Goal: Task Accomplishment & Management: Manage account settings

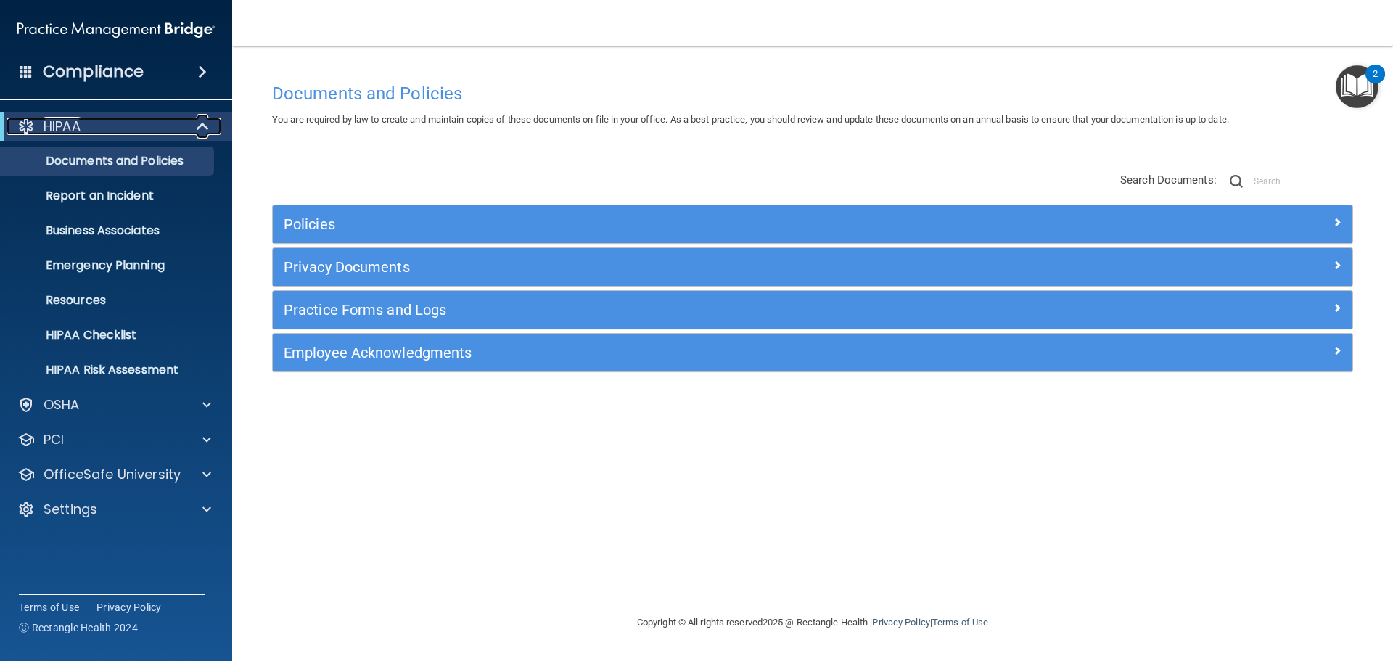
click at [94, 127] on div "HIPAA" at bounding box center [96, 126] width 179 height 17
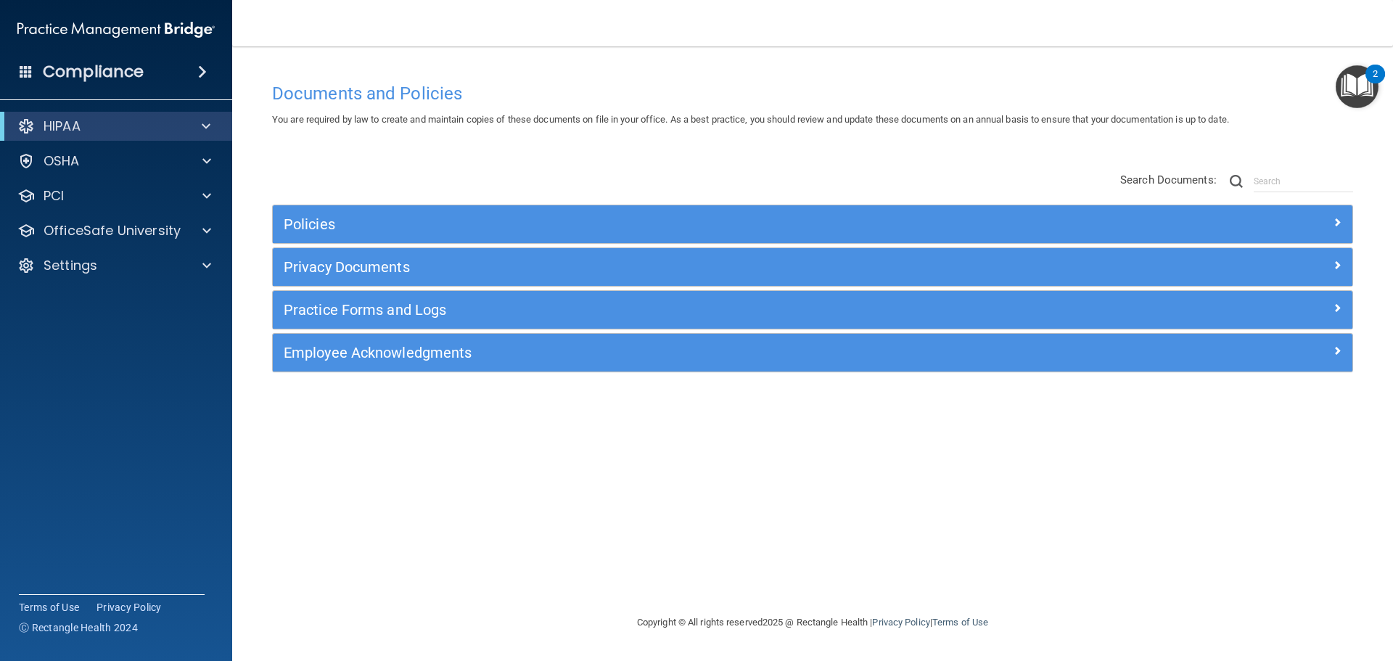
click at [198, 76] on span at bounding box center [202, 71] width 9 height 17
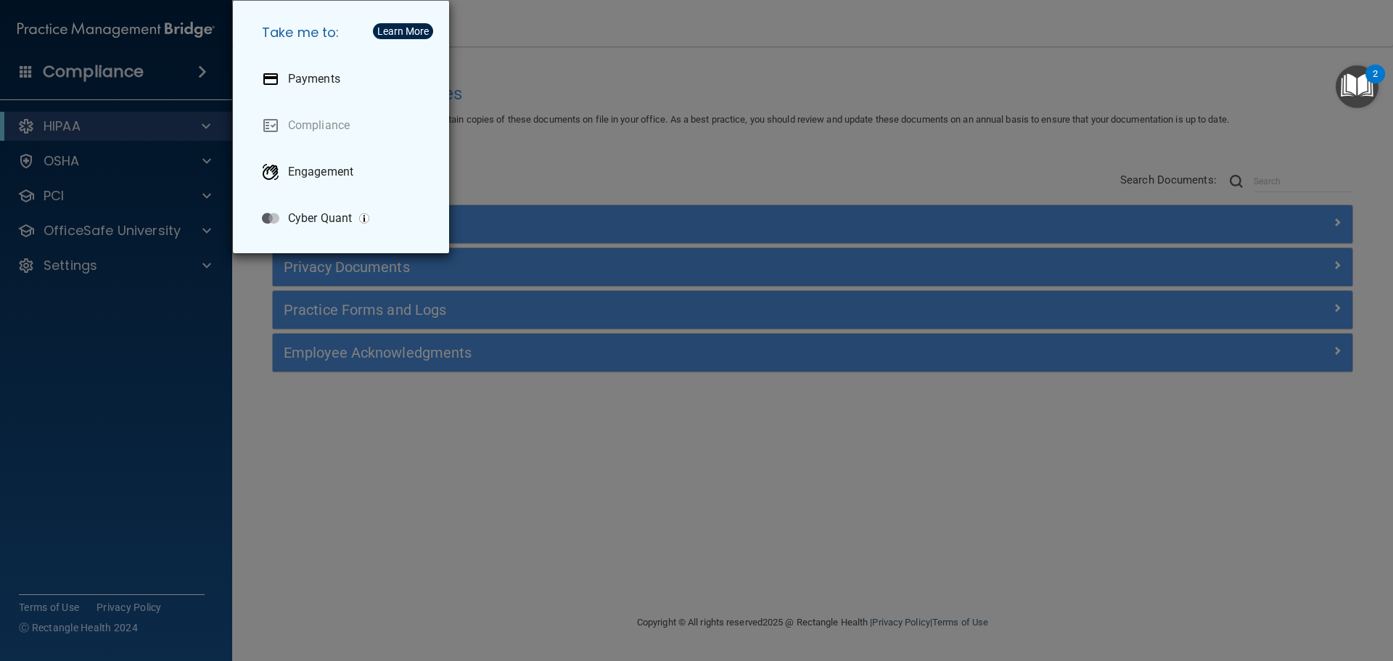
click at [358, 435] on div "Take me to: Payments Compliance Engagement Cyber Quant" at bounding box center [696, 330] width 1393 height 661
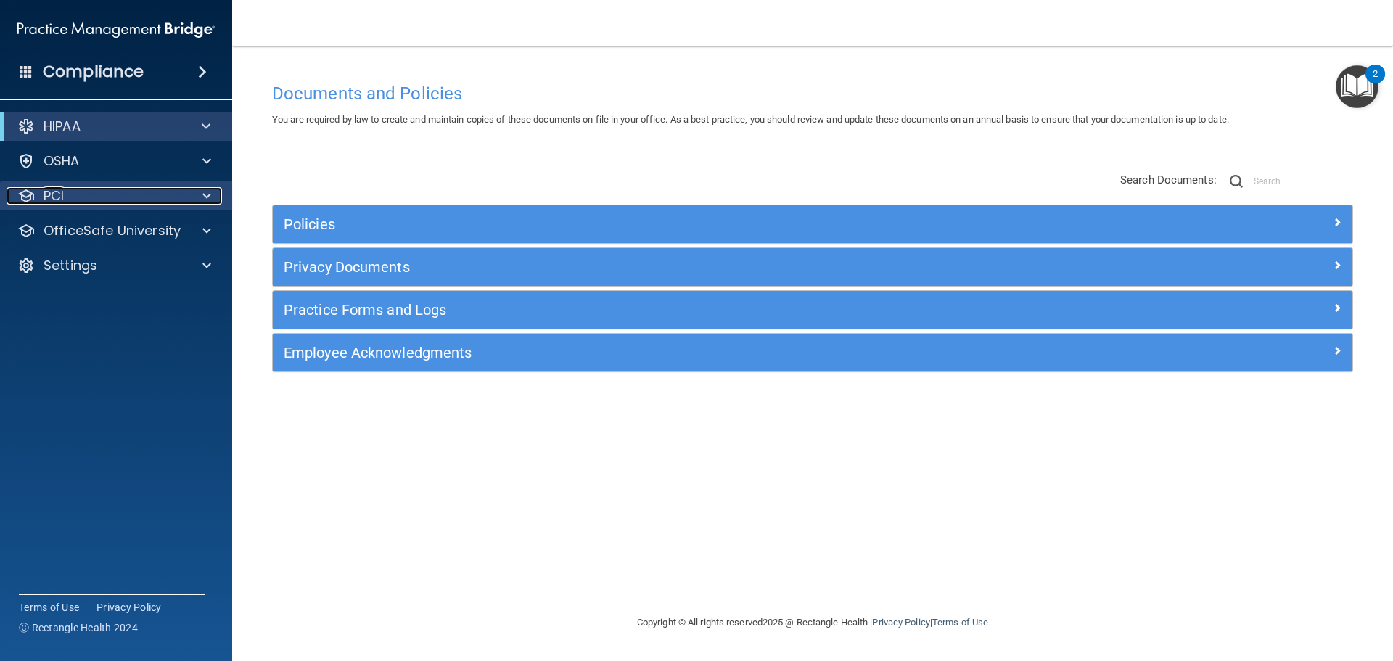
click at [75, 197] on div "PCI" at bounding box center [97, 195] width 180 height 17
click at [127, 197] on div "PCI" at bounding box center [97, 195] width 180 height 17
click at [157, 128] on div "HIPAA" at bounding box center [96, 126] width 179 height 17
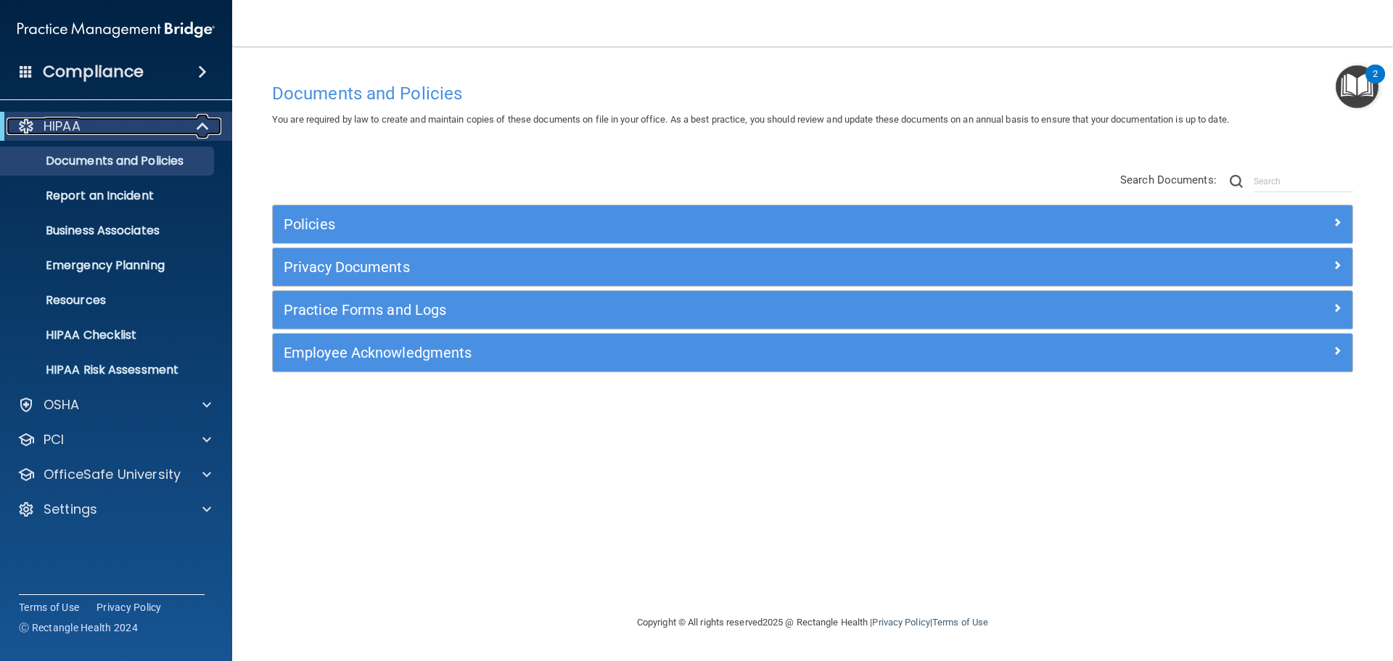
click at [108, 121] on div "HIPAA" at bounding box center [96, 126] width 179 height 17
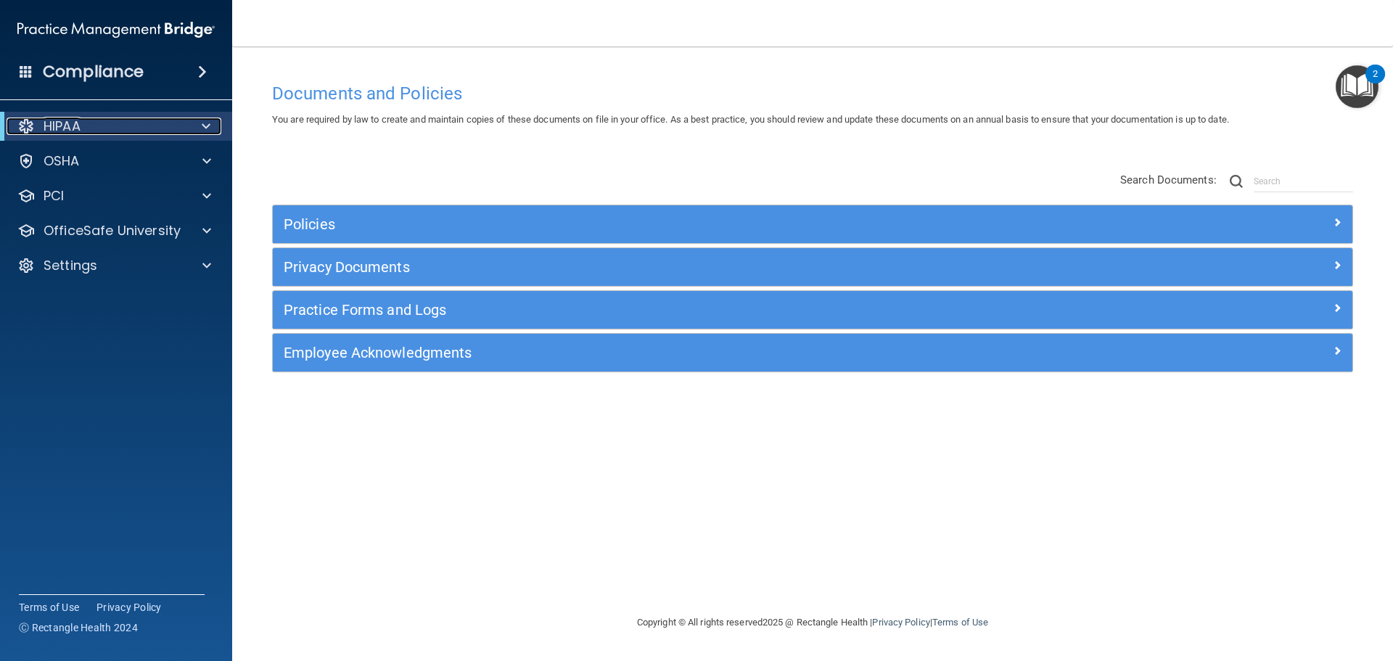
click at [137, 124] on div "HIPAA" at bounding box center [96, 126] width 179 height 17
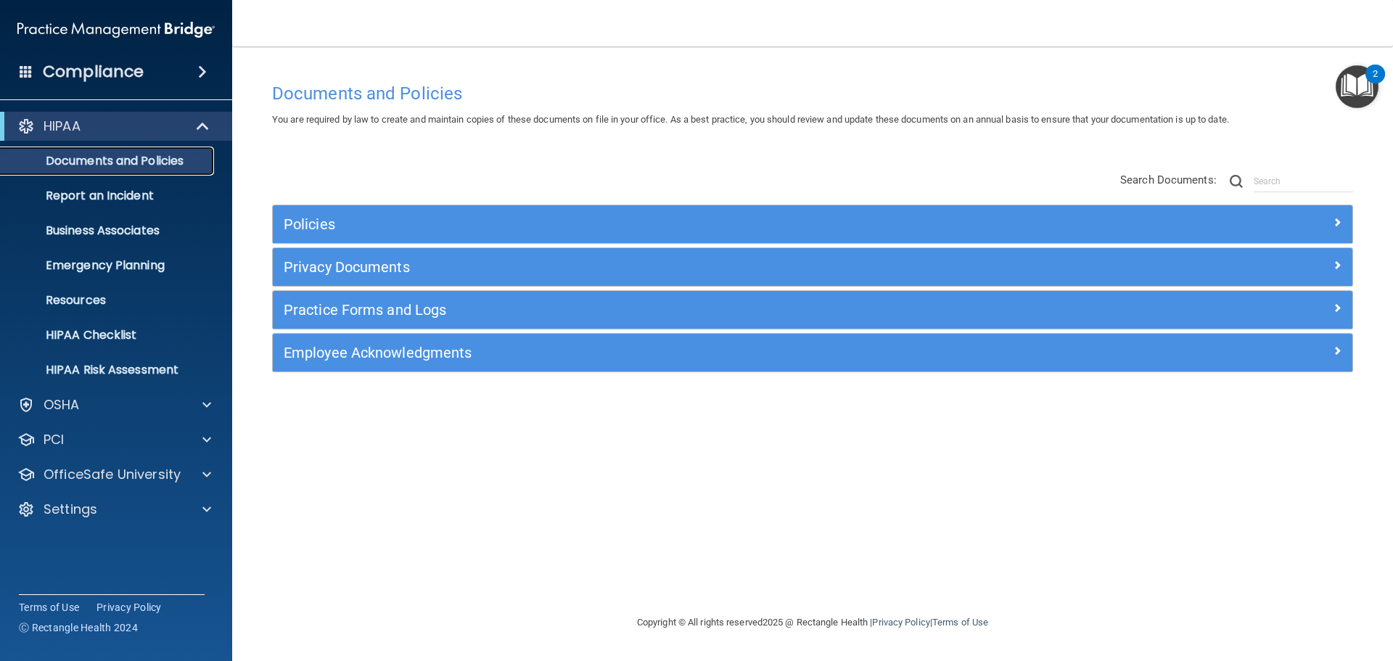
click at [132, 163] on p "Documents and Policies" at bounding box center [108, 161] width 198 height 15
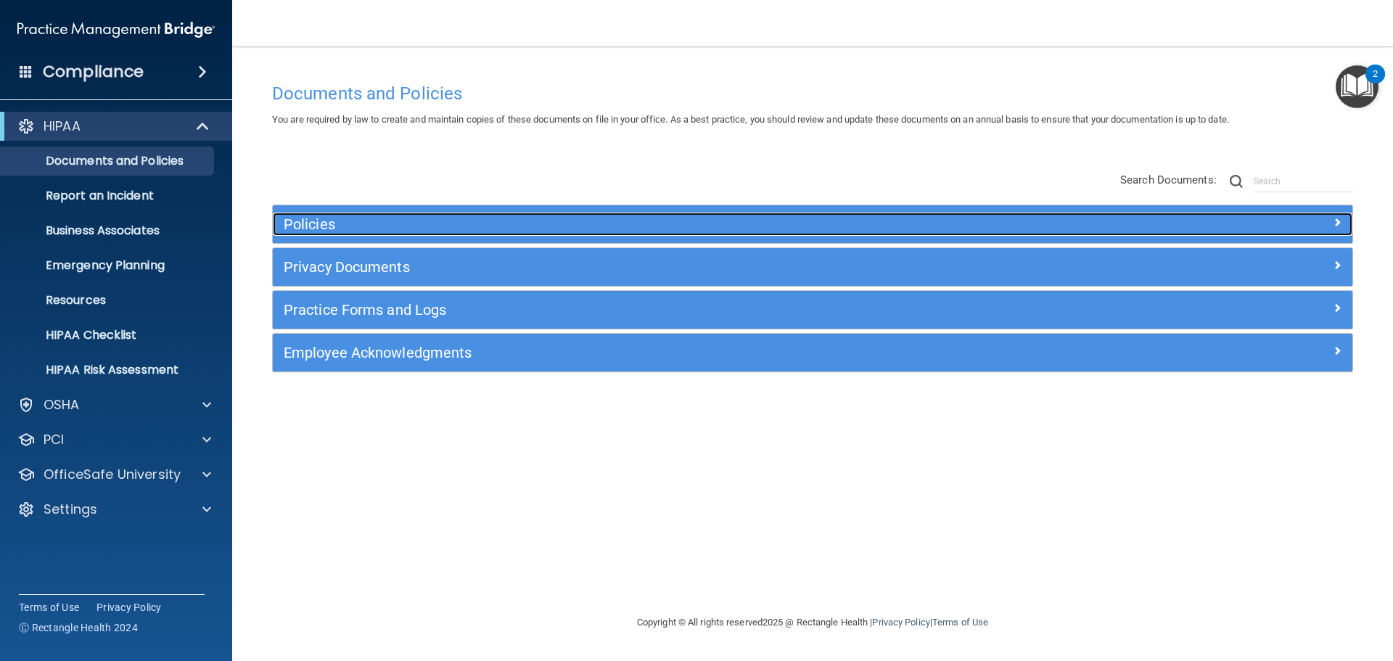
click at [373, 218] on h5 "Policies" at bounding box center [678, 224] width 788 height 16
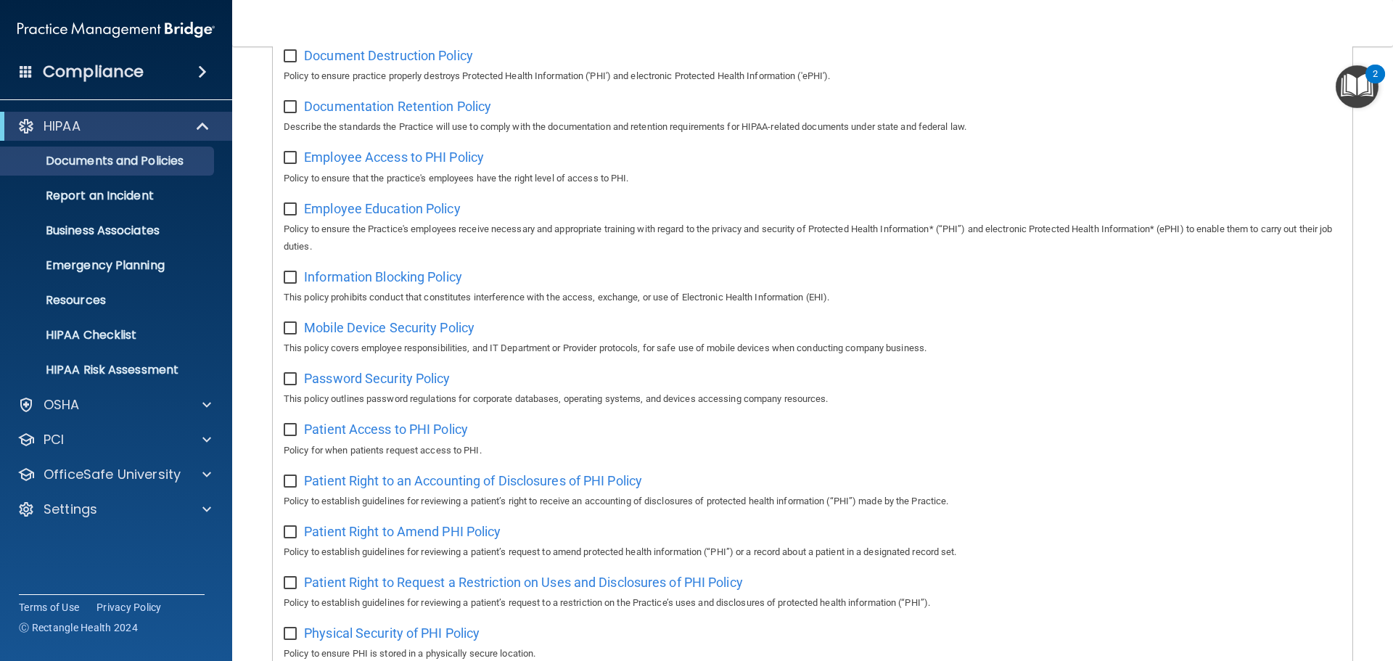
scroll to position [435, 0]
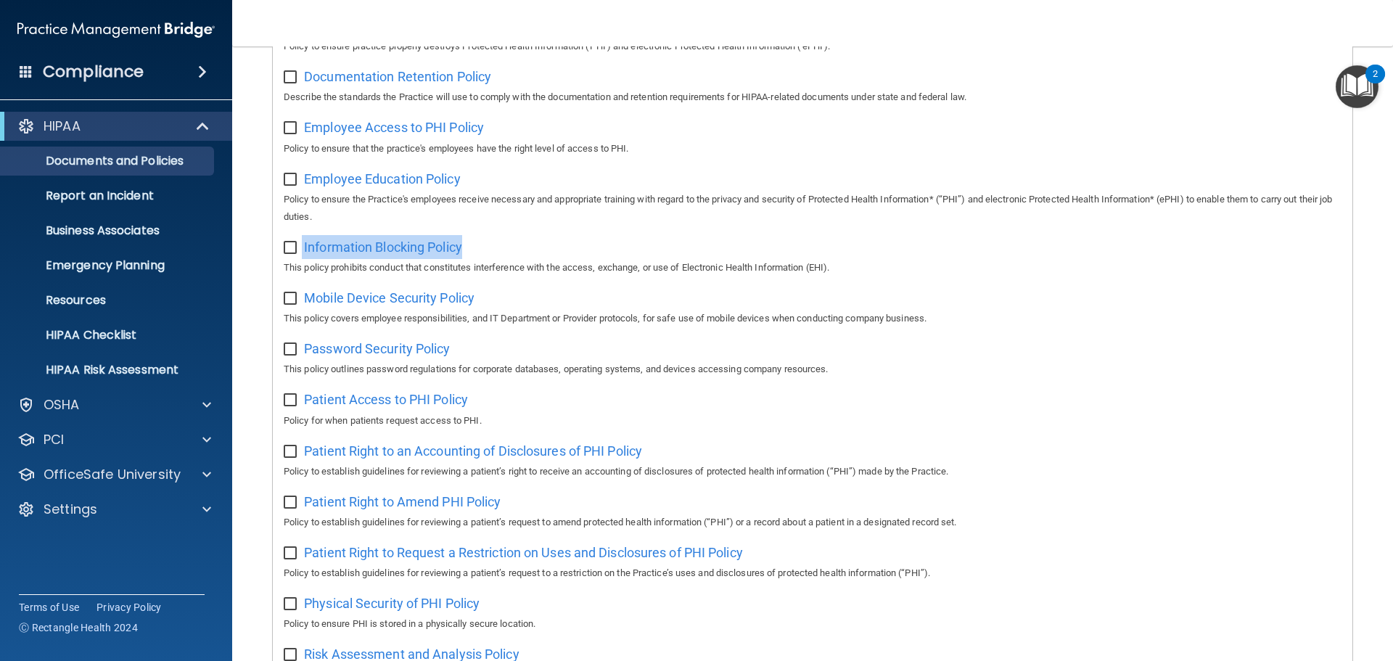
drag, startPoint x: 489, startPoint y: 252, endPoint x: 302, endPoint y: 248, distance: 187.2
click at [302, 248] on div "Information Blocking Policy This policy prohibits conduct that constitutes inte…" at bounding box center [813, 255] width 1058 height 41
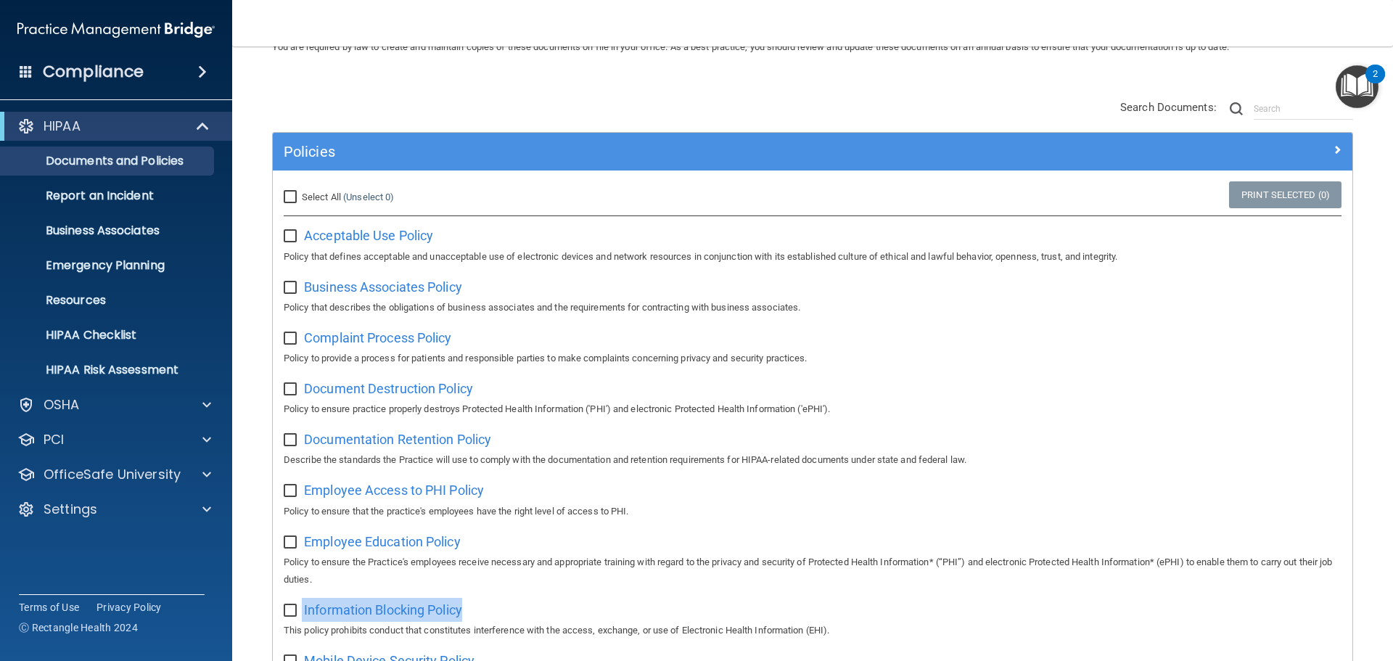
scroll to position [0, 0]
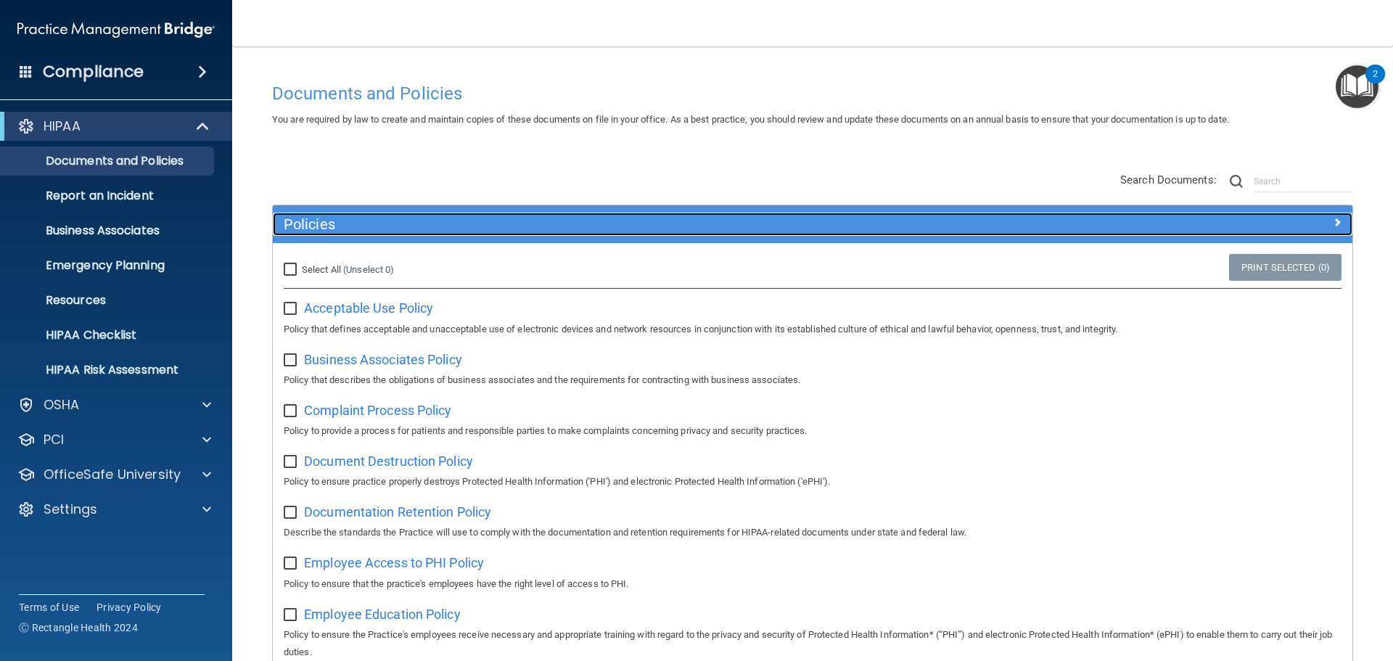
click at [350, 232] on h5 "Policies" at bounding box center [678, 224] width 788 height 16
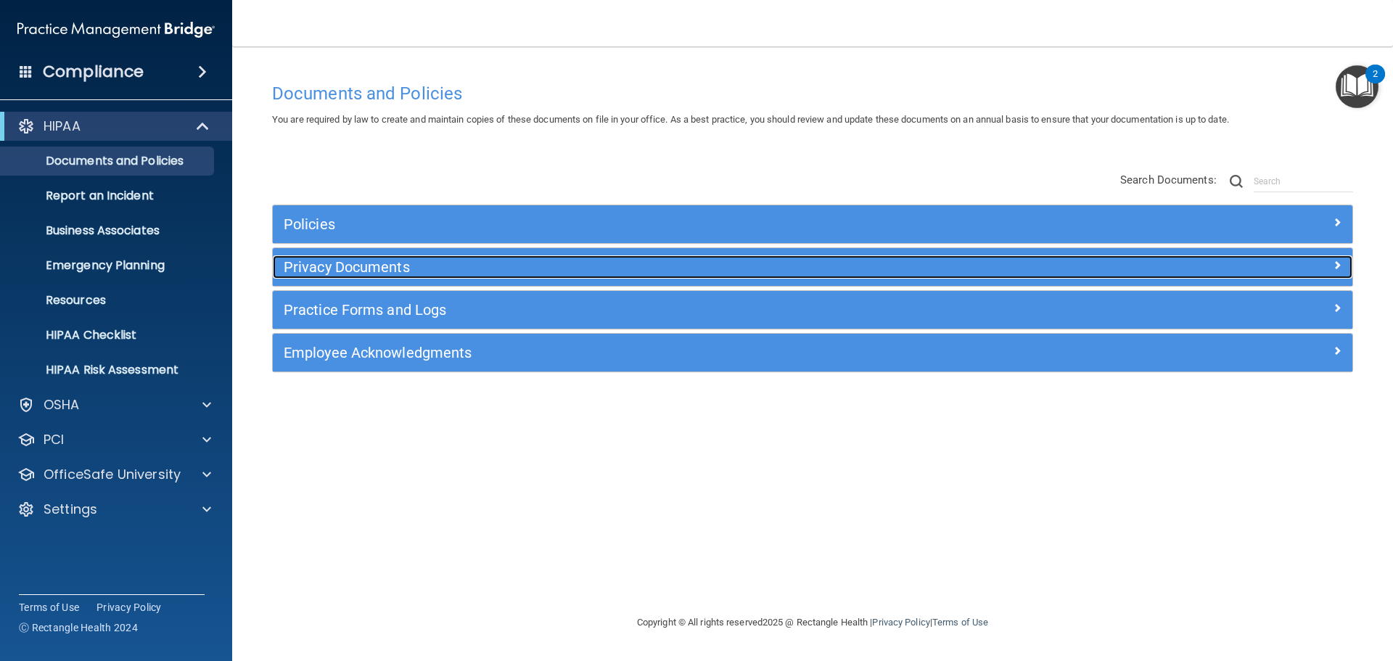
click at [405, 272] on h5 "Privacy Documents" at bounding box center [678, 267] width 788 height 16
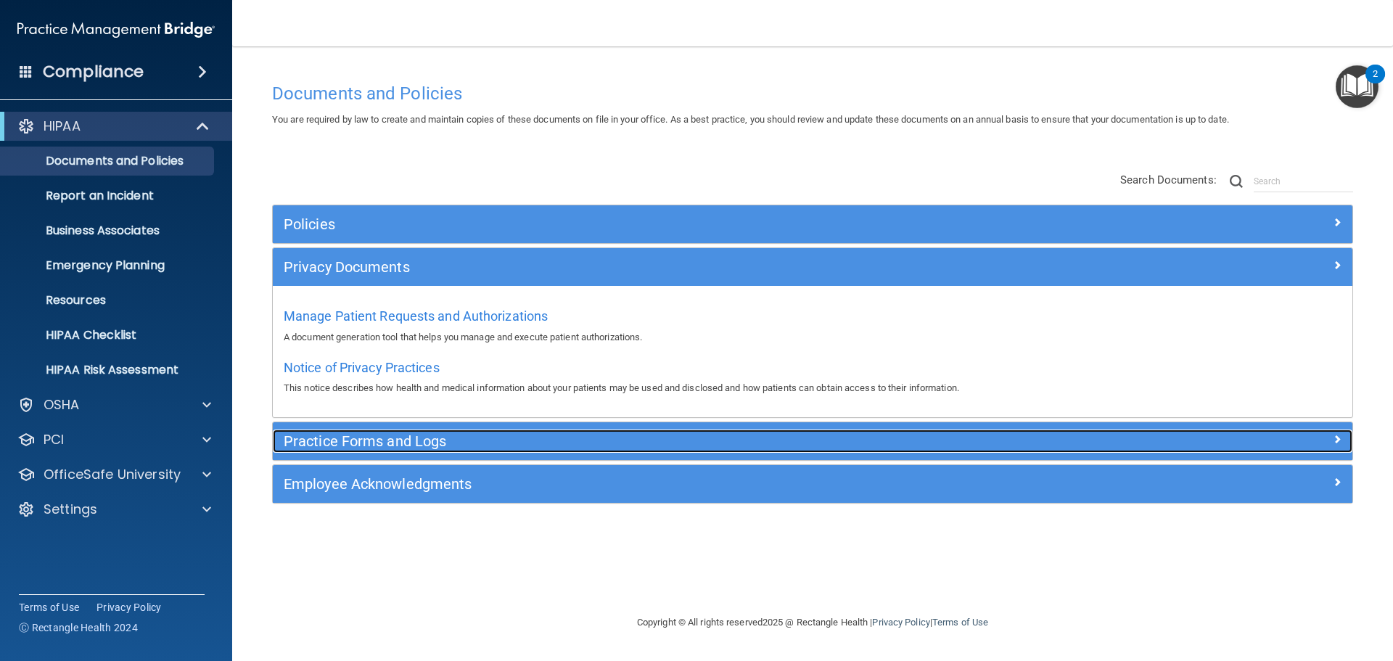
click at [458, 438] on h5 "Practice Forms and Logs" at bounding box center [678, 441] width 788 height 16
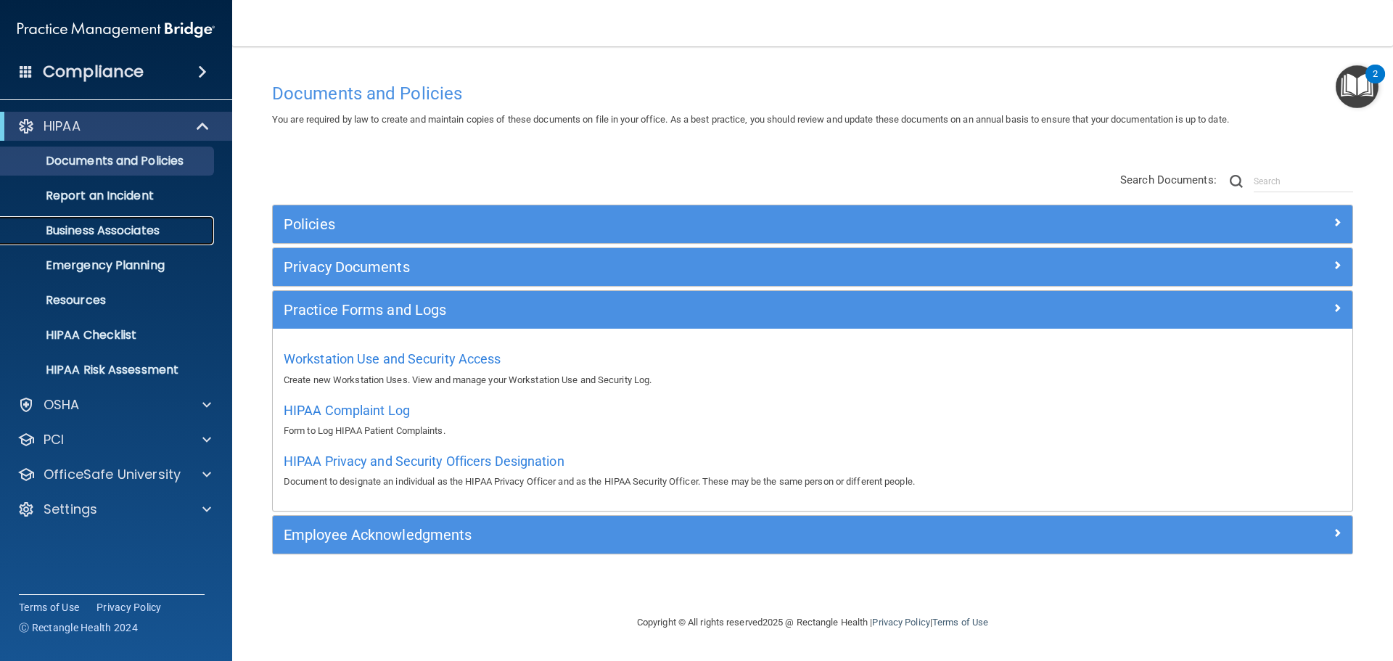
click at [161, 223] on p "Business Associates" at bounding box center [108, 230] width 198 height 15
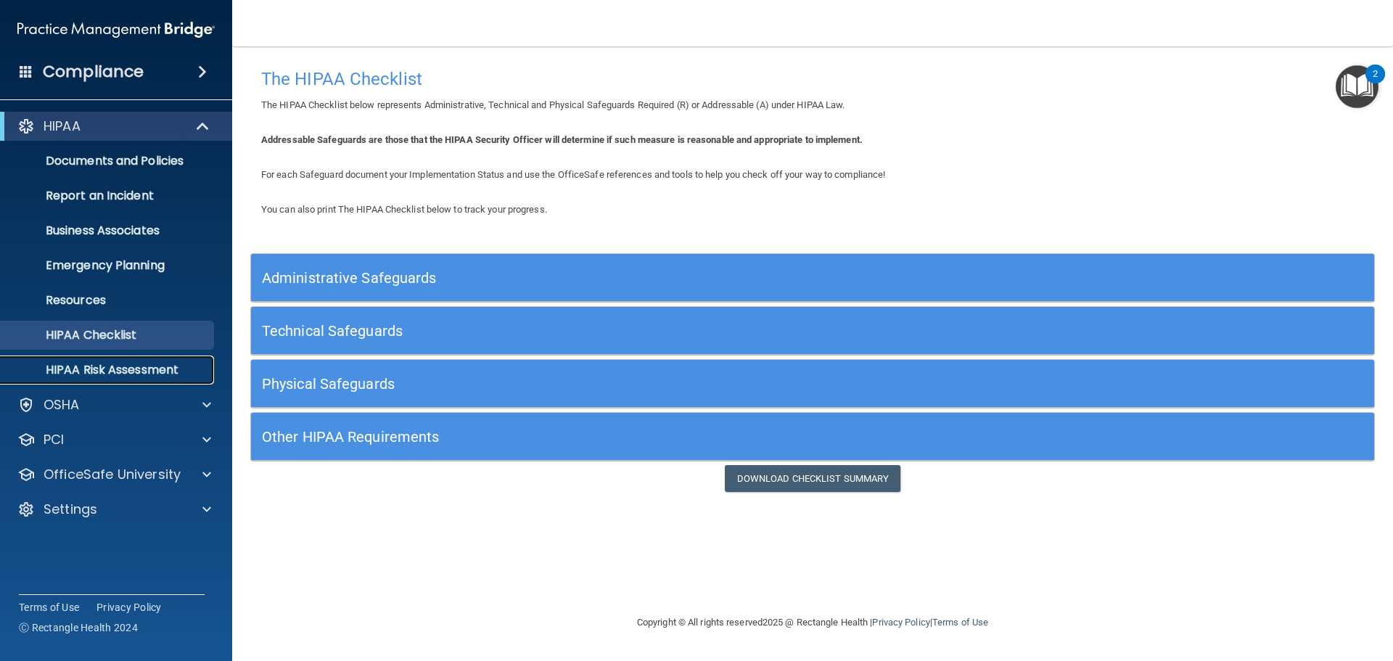
click at [125, 374] on p "HIPAA Risk Assessment" at bounding box center [108, 370] width 198 height 15
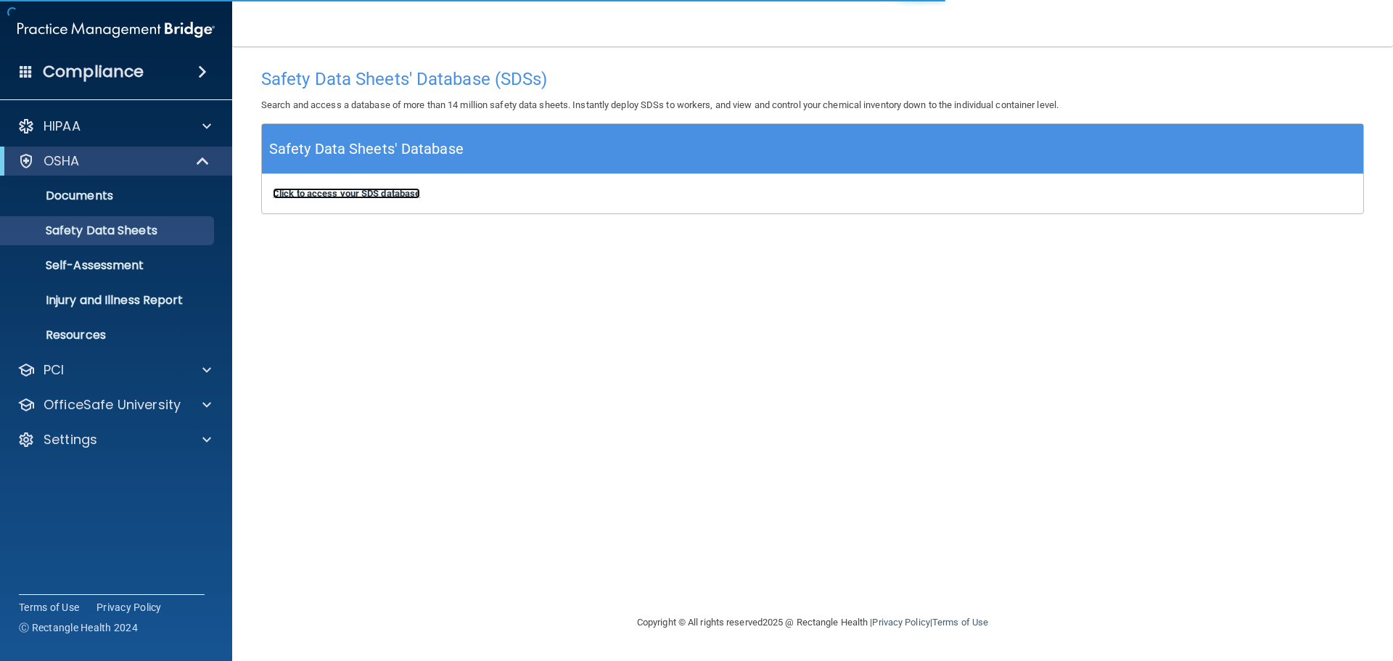
click at [404, 194] on b "Click to access your SDS database" at bounding box center [346, 193] width 147 height 11
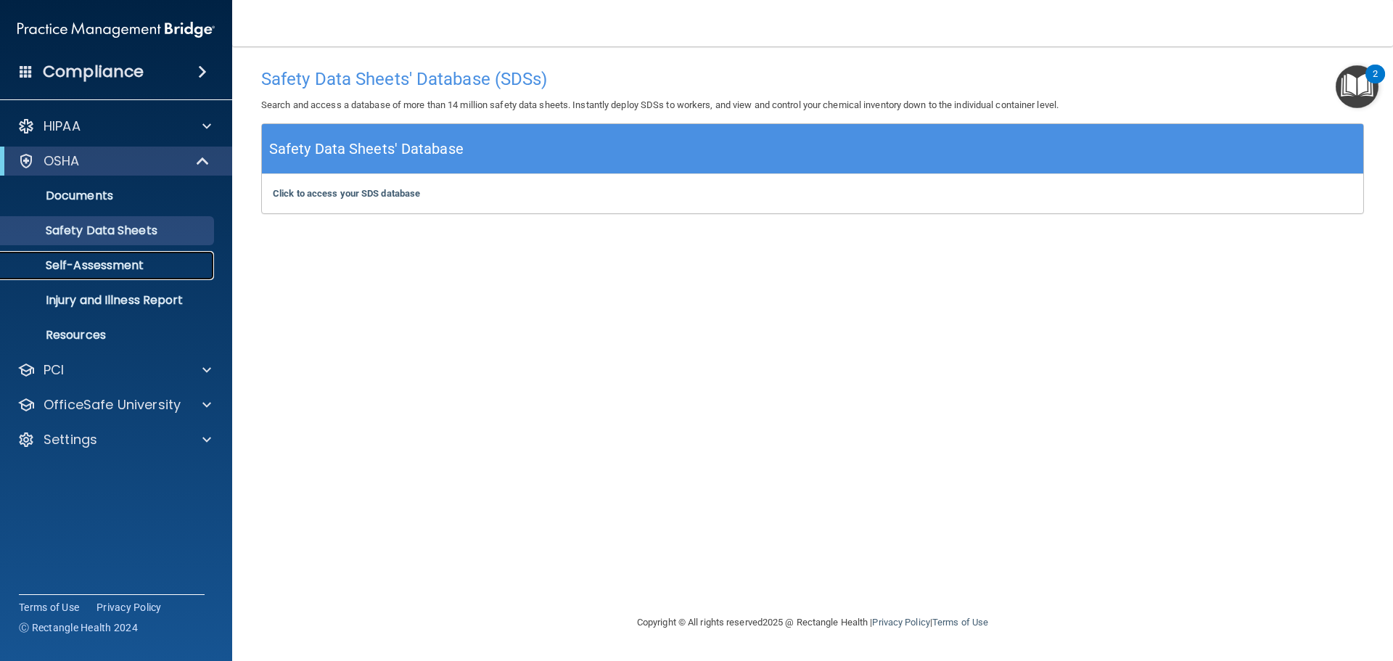
click at [86, 259] on p "Self-Assessment" at bounding box center [108, 265] width 198 height 15
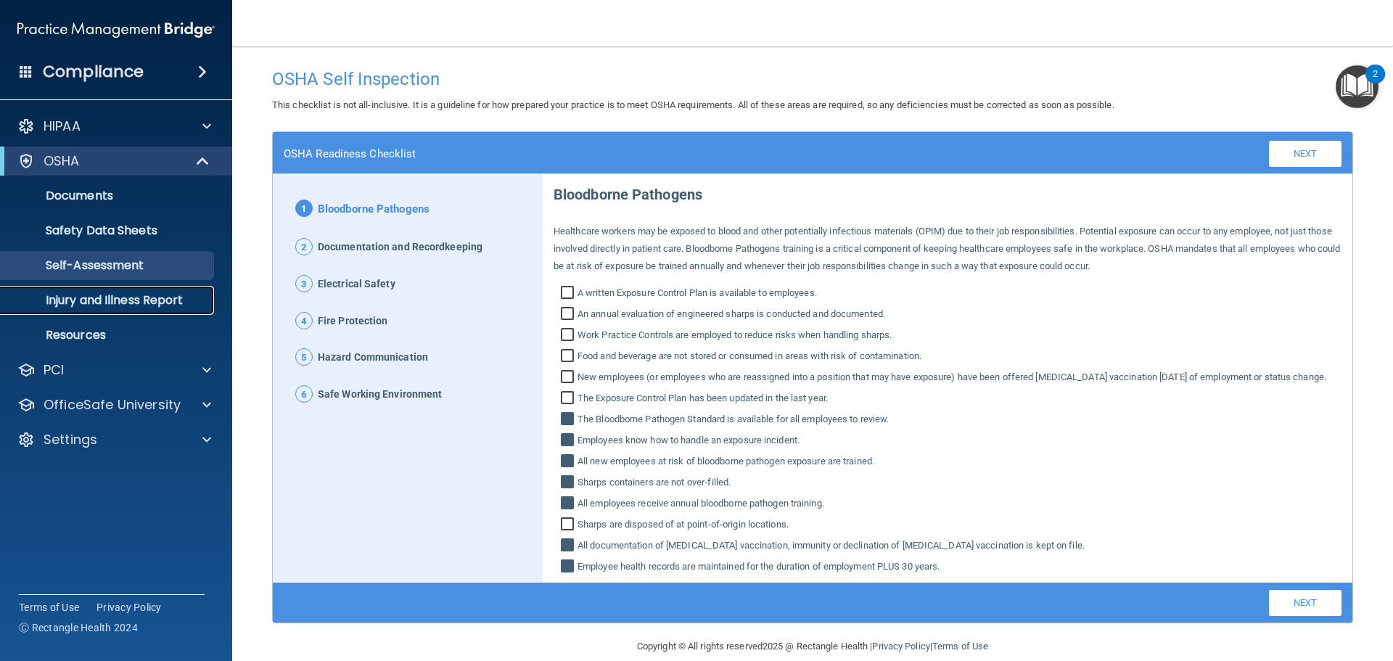
click at [165, 307] on p "Injury and Illness Report" at bounding box center [108, 300] width 198 height 15
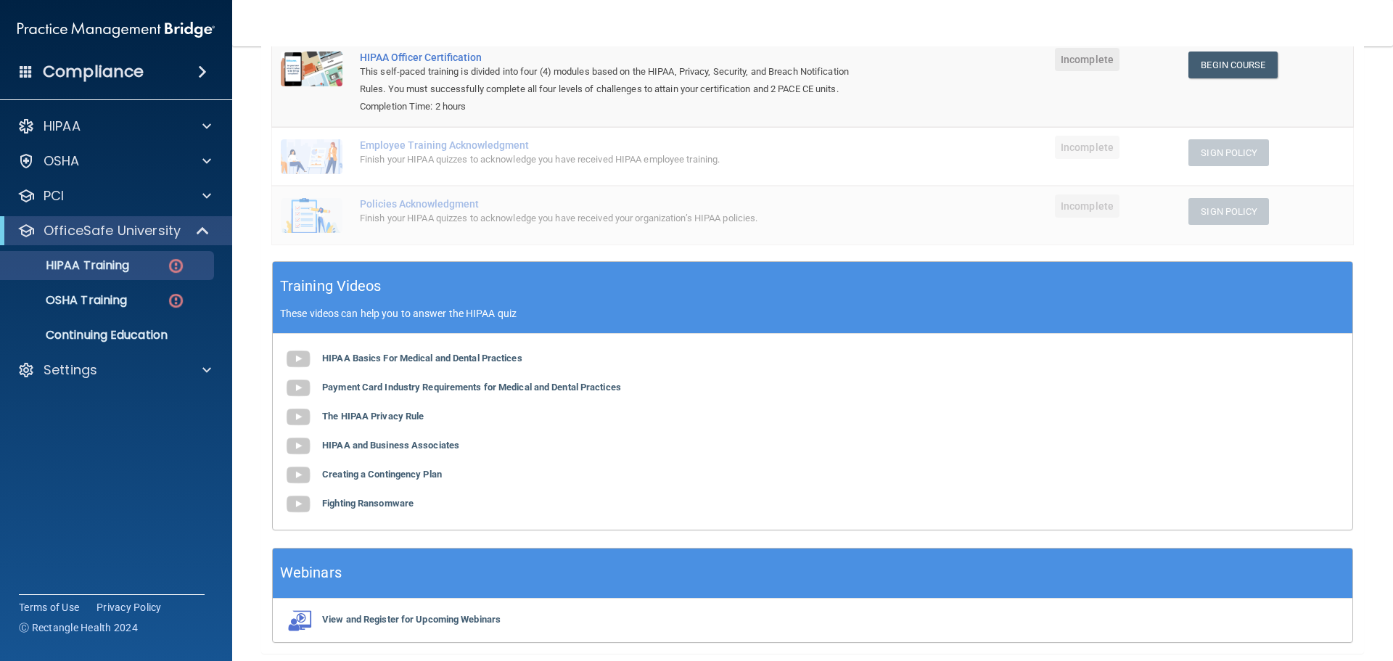
scroll to position [218, 0]
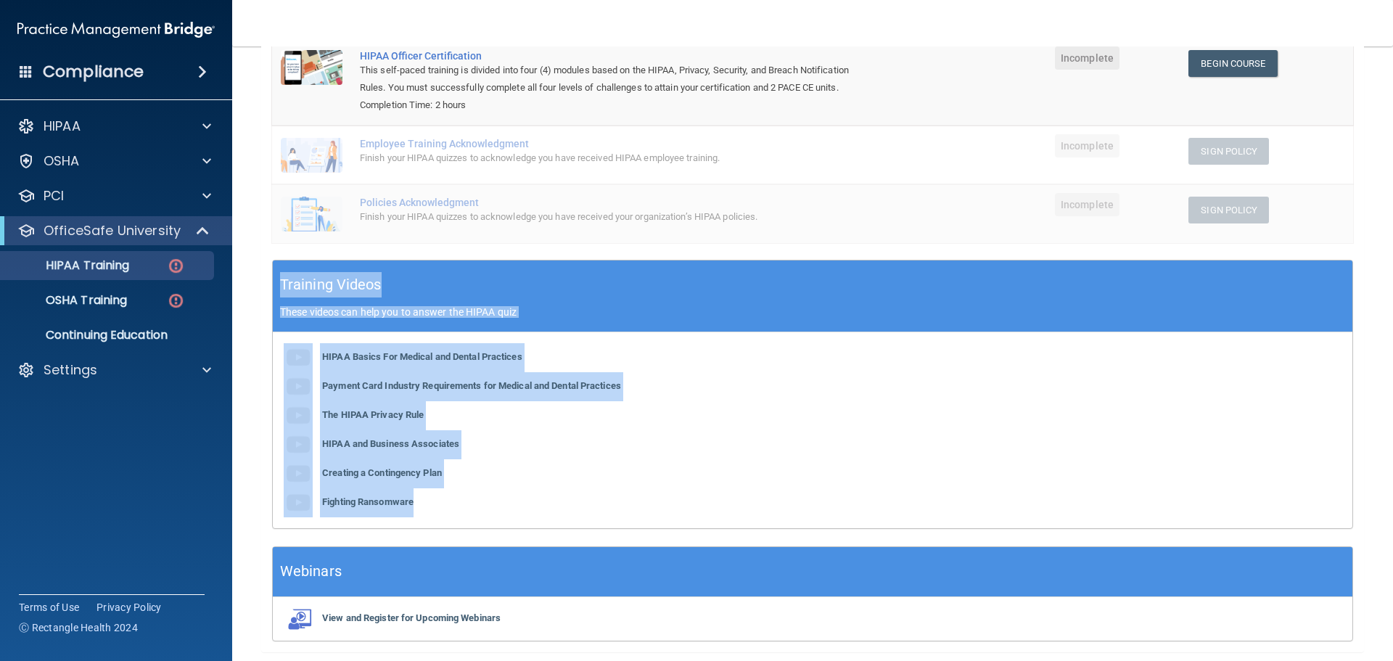
drag, startPoint x: 278, startPoint y: 286, endPoint x: 543, endPoint y: 507, distance: 345.1
click at [543, 507] on div "Training Videos These videos can help you to answer the HIPAA quiz HIPAA Basics…" at bounding box center [812, 394] width 1081 height 269
click at [543, 507] on div "HIPAA Basics For Medical and Dental Practices Payment Card Industry Requirement…" at bounding box center [813, 430] width 1080 height 196
drag, startPoint x: 274, startPoint y: 288, endPoint x: 525, endPoint y: 504, distance: 330.8
click at [525, 504] on div "Training Videos These videos can help you to answer the HIPAA quiz HIPAA Basics…" at bounding box center [812, 394] width 1081 height 269
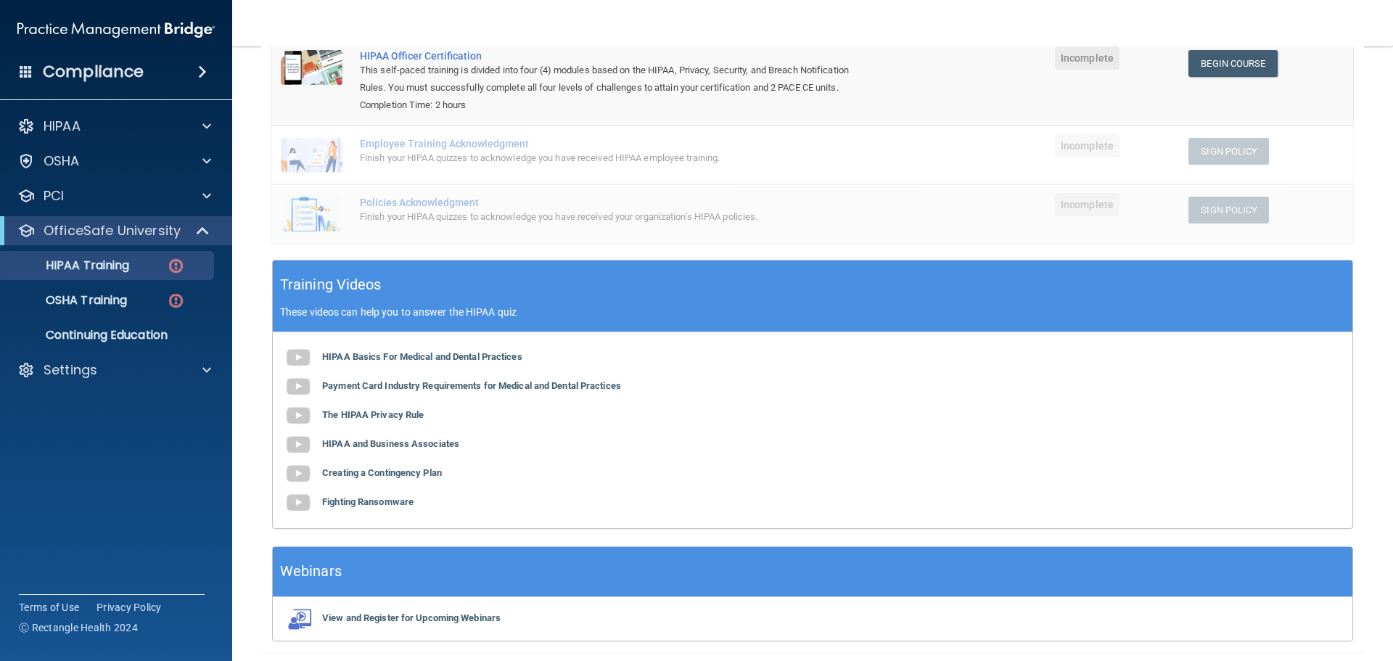
click at [605, 530] on div "✓ HIPAA Officer Training ✓ HIPAA Quizzes Name Expires On Status Actions HIPAA O…" at bounding box center [812, 291] width 1103 height 722
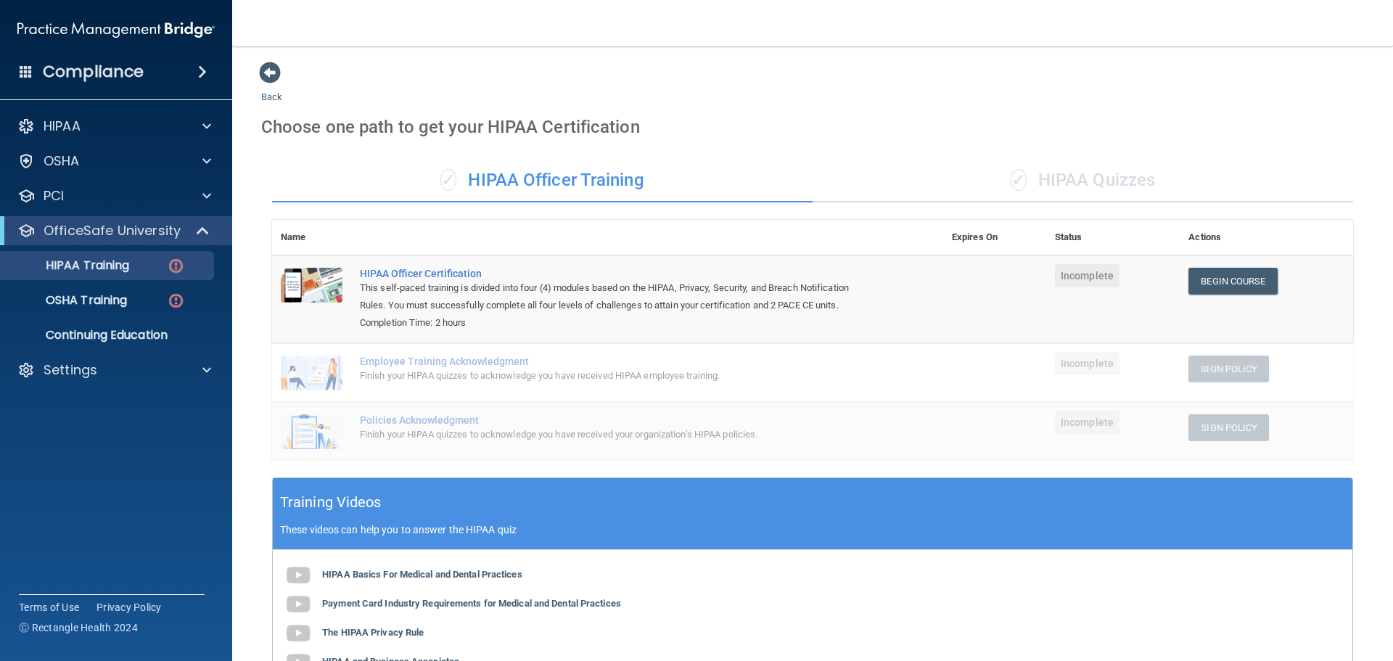
click at [1047, 184] on div "✓ HIPAA Quizzes" at bounding box center [1083, 181] width 541 height 44
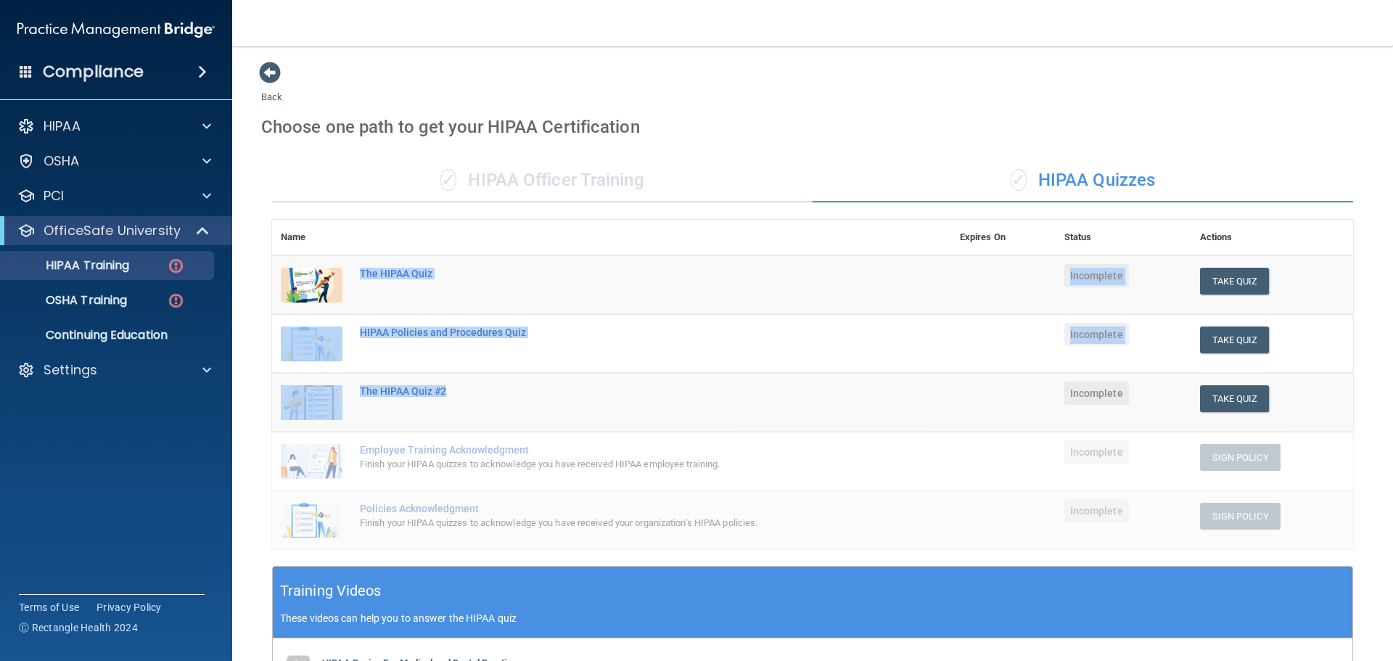
drag, startPoint x: 356, startPoint y: 274, endPoint x: 540, endPoint y: 411, distance: 229.7
click at [540, 411] on tbody "The HIPAA Quiz Incomplete Take Quiz Download Certificate HIPAA Policies and Pro…" at bounding box center [812, 402] width 1081 height 294
click at [540, 411] on td "The HIPAA Quiz #2" at bounding box center [651, 402] width 600 height 59
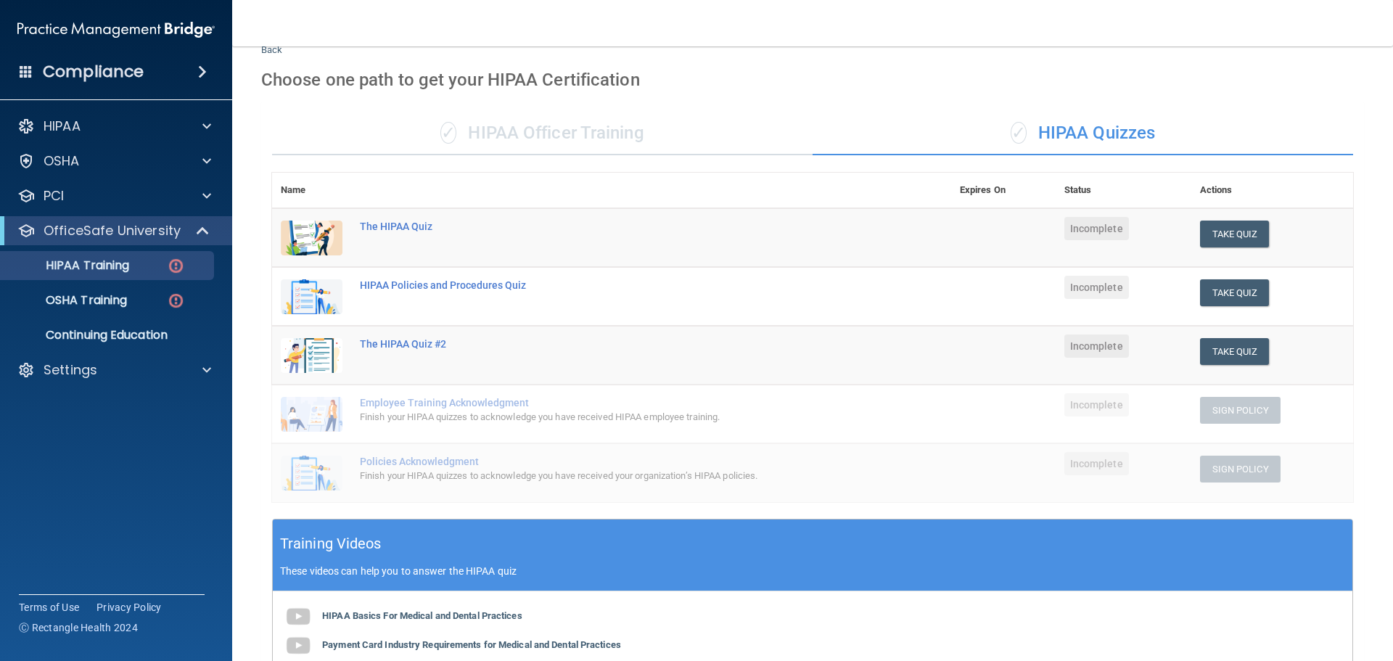
scroll to position [73, 0]
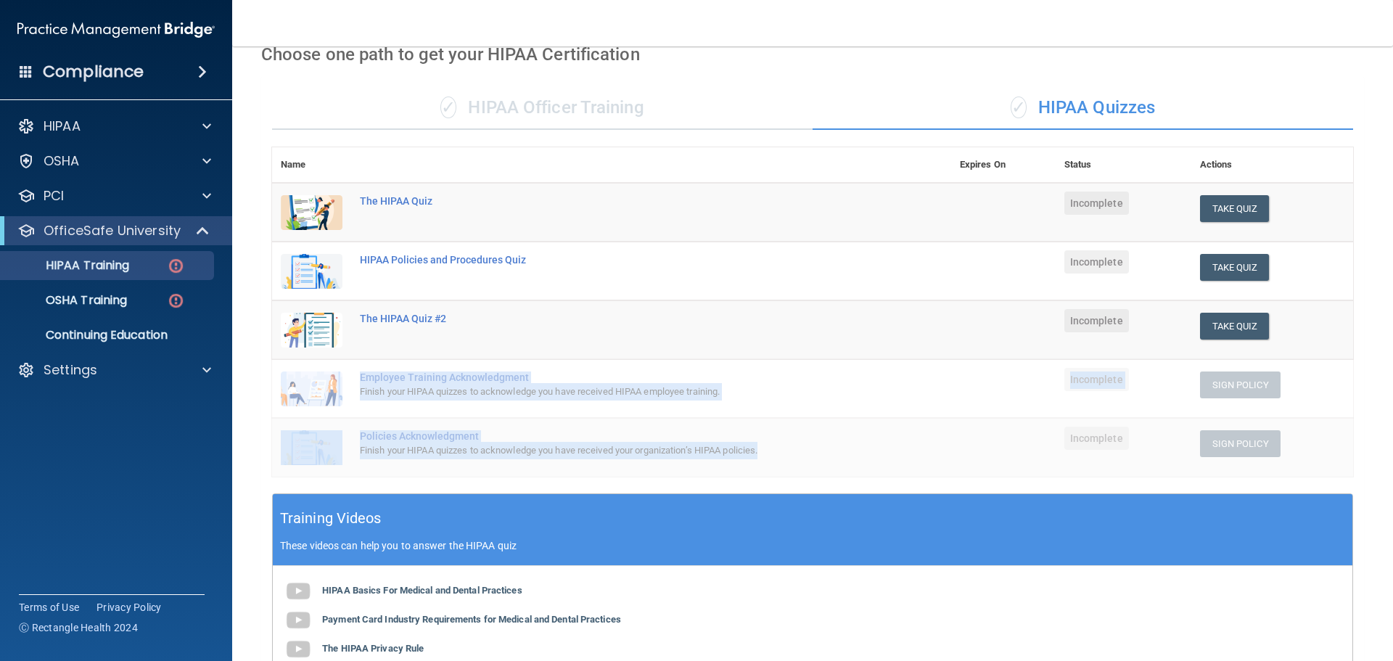
drag, startPoint x: 357, startPoint y: 378, endPoint x: 756, endPoint y: 432, distance: 402.7
click at [783, 456] on tbody "The HIPAA Quiz Incomplete Take Quiz Download Certificate HIPAA Policies and Pro…" at bounding box center [812, 330] width 1081 height 294
click at [615, 428] on td "Policies Acknowledgment Finish your HIPAA quizzes to acknowledge you have recei…" at bounding box center [651, 447] width 600 height 59
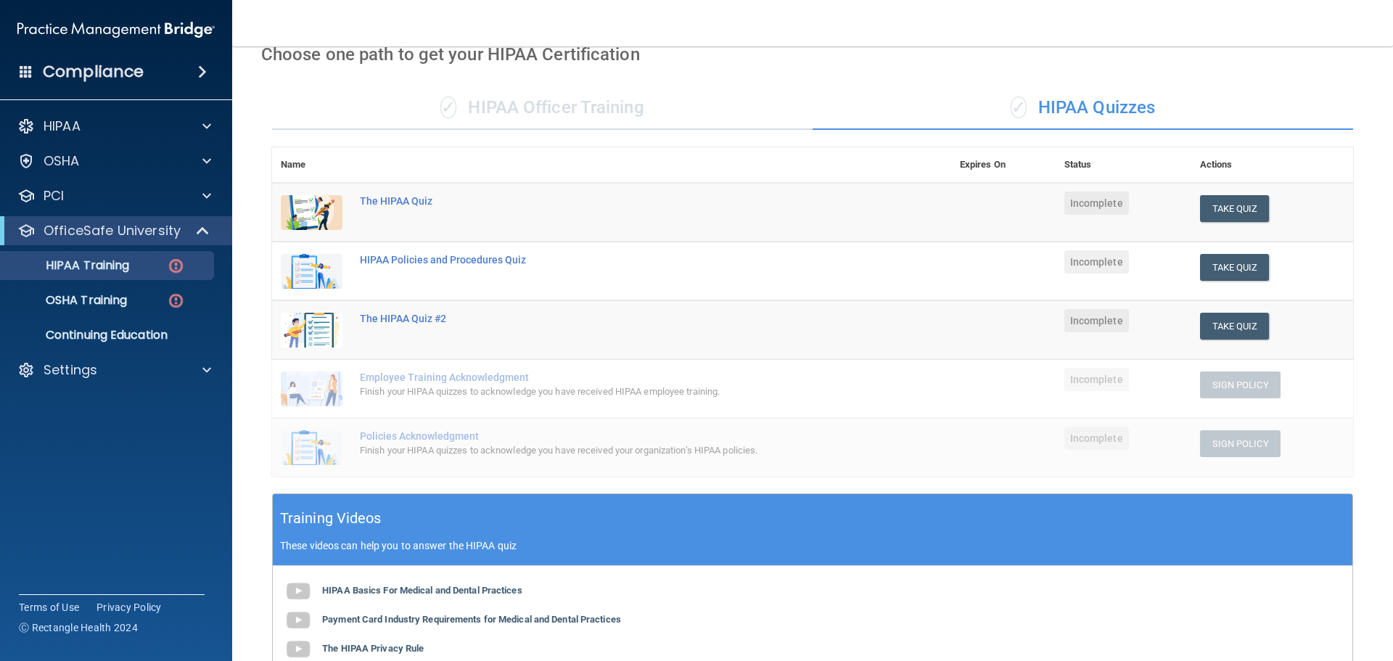
scroll to position [0, 0]
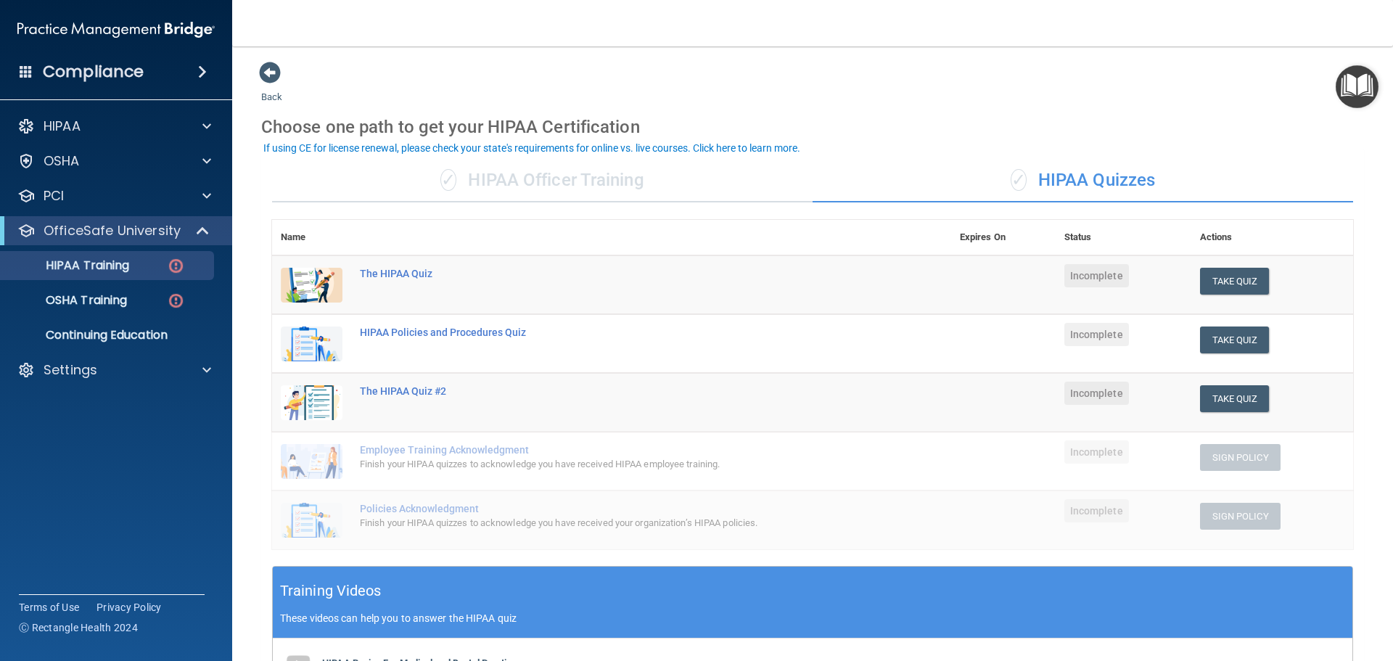
click at [592, 189] on div "✓ HIPAA Officer Training" at bounding box center [542, 181] width 541 height 44
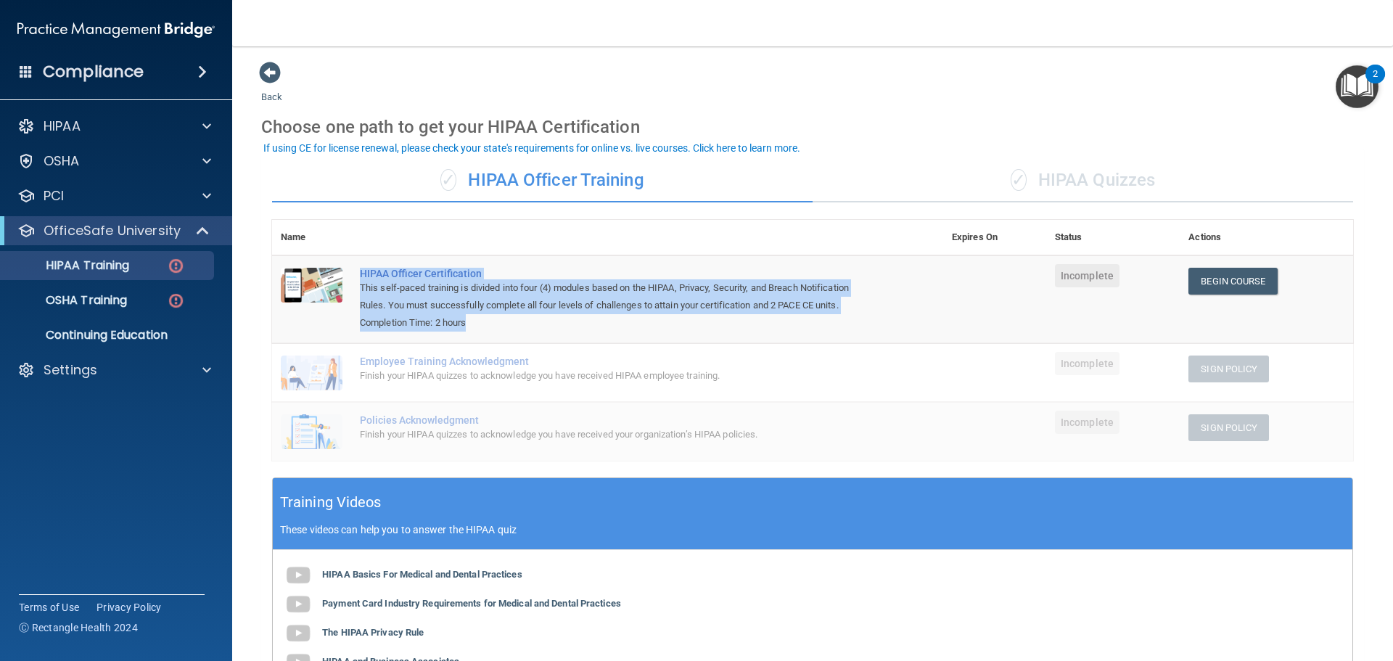
drag, startPoint x: 353, startPoint y: 274, endPoint x: 579, endPoint y: 341, distance: 235.5
click at [579, 341] on td "HIPAA Officer Certification This self-paced training is divided into four (4) m…" at bounding box center [647, 299] width 592 height 88
click at [138, 303] on div "OSHA Training" at bounding box center [108, 300] width 198 height 15
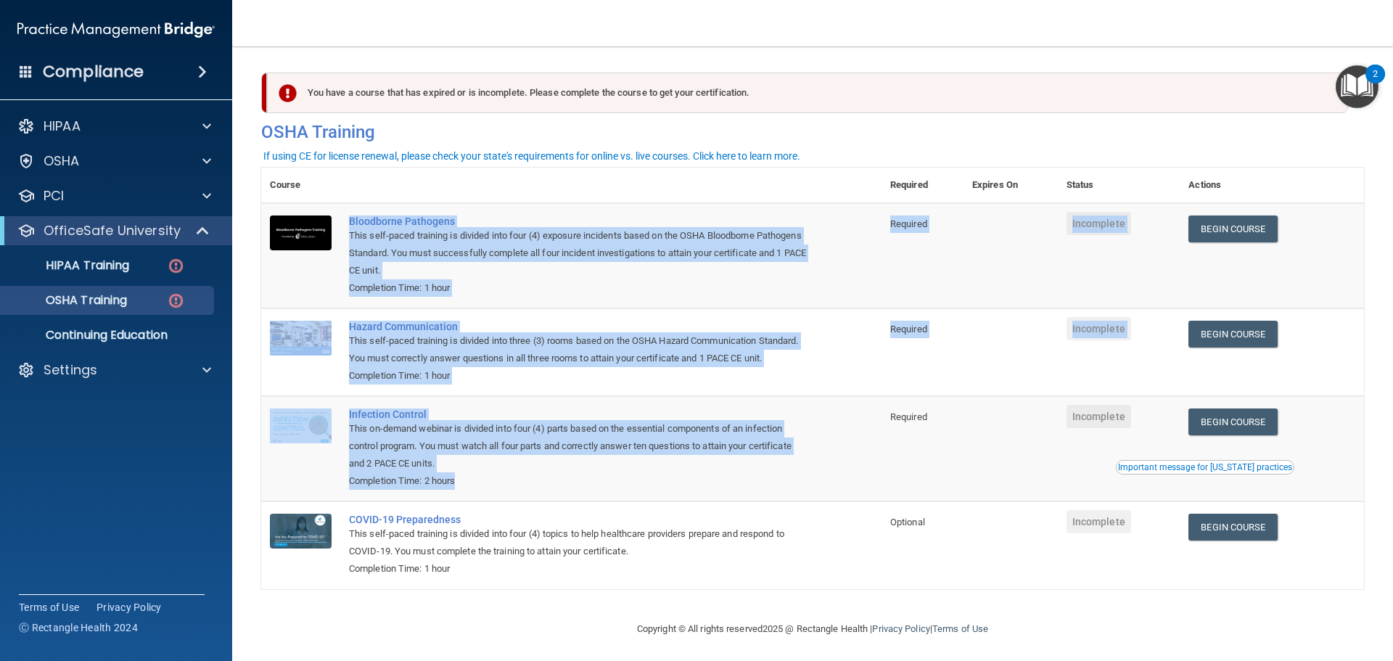
drag, startPoint x: 346, startPoint y: 223, endPoint x: 551, endPoint y: 504, distance: 348.4
click at [551, 504] on tbody "Bloodborne Pathogens This self-paced training is divided into four (4) exposure…" at bounding box center [812, 396] width 1103 height 386
click at [553, 501] on td "Infection Control This on-demand webinar is divided into four (4) parts based o…" at bounding box center [610, 448] width 541 height 105
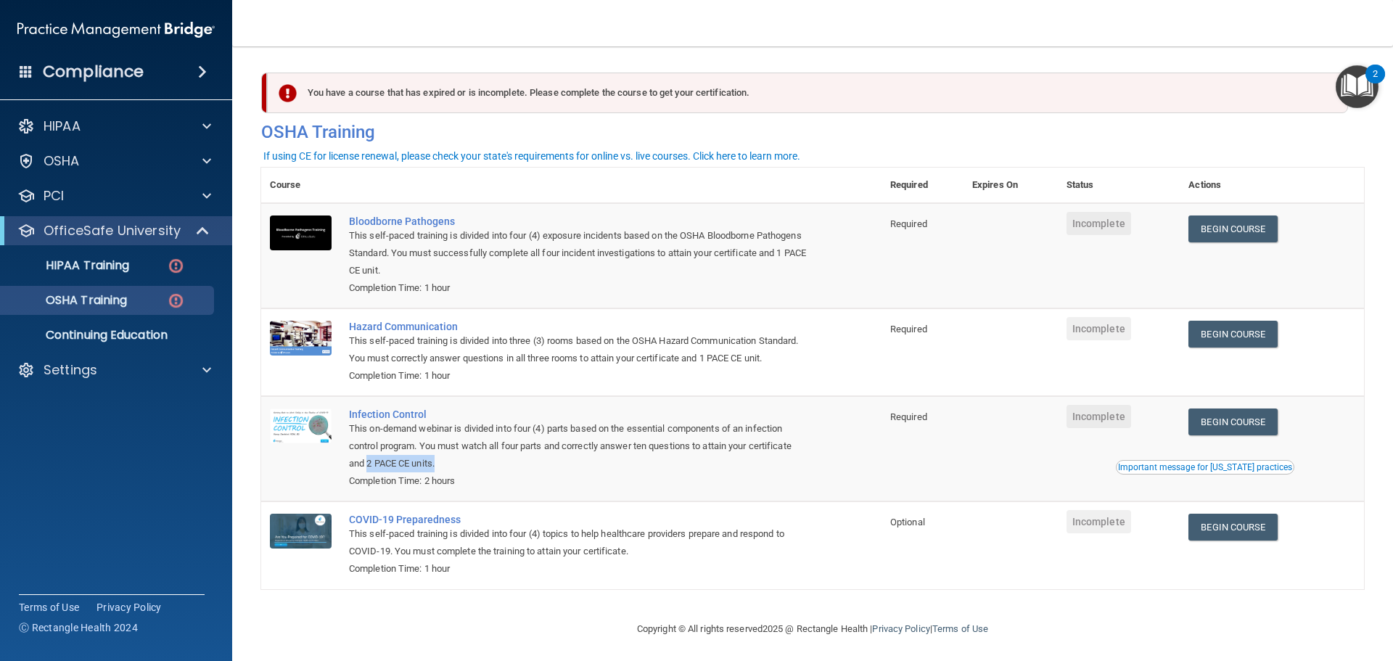
drag, startPoint x: 464, startPoint y: 477, endPoint x: 368, endPoint y: 485, distance: 96.8
click at [368, 472] on div "This on-demand webinar is divided into four (4) parts based on the essential co…" at bounding box center [579, 446] width 460 height 52
click at [473, 472] on div "This on-demand webinar is divided into four (4) parts based on the essential co…" at bounding box center [579, 446] width 460 height 52
click at [147, 330] on p "Continuing Education" at bounding box center [108, 335] width 198 height 15
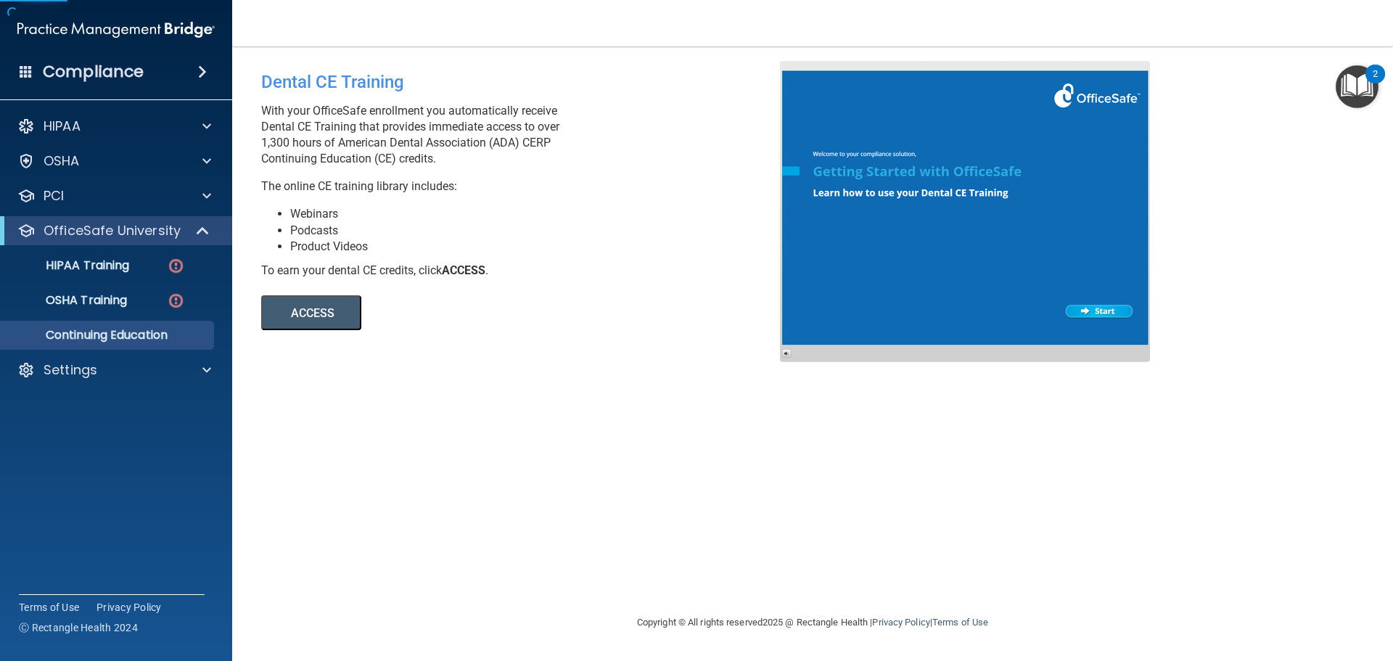
click at [328, 310] on button "ACCESS" at bounding box center [311, 312] width 100 height 35
click at [141, 364] on div "Settings" at bounding box center [97, 369] width 180 height 17
click at [94, 432] on p "My Users" at bounding box center [108, 439] width 198 height 15
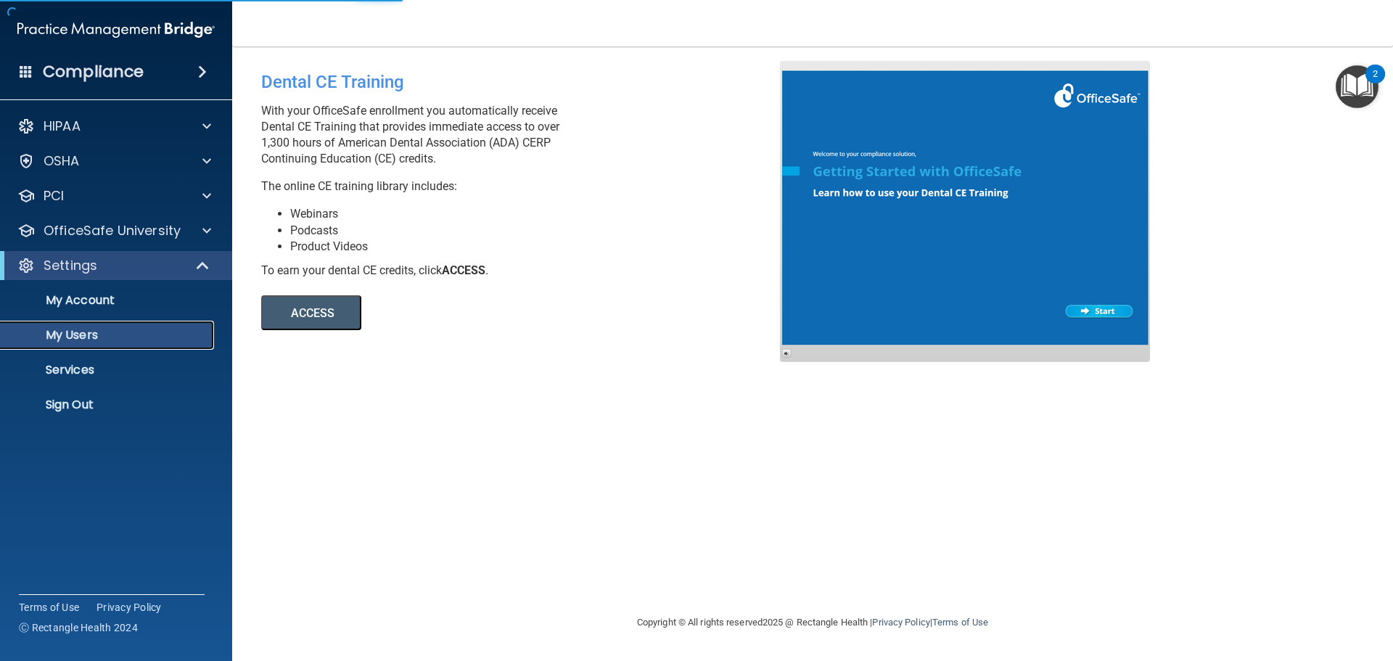
select select "20"
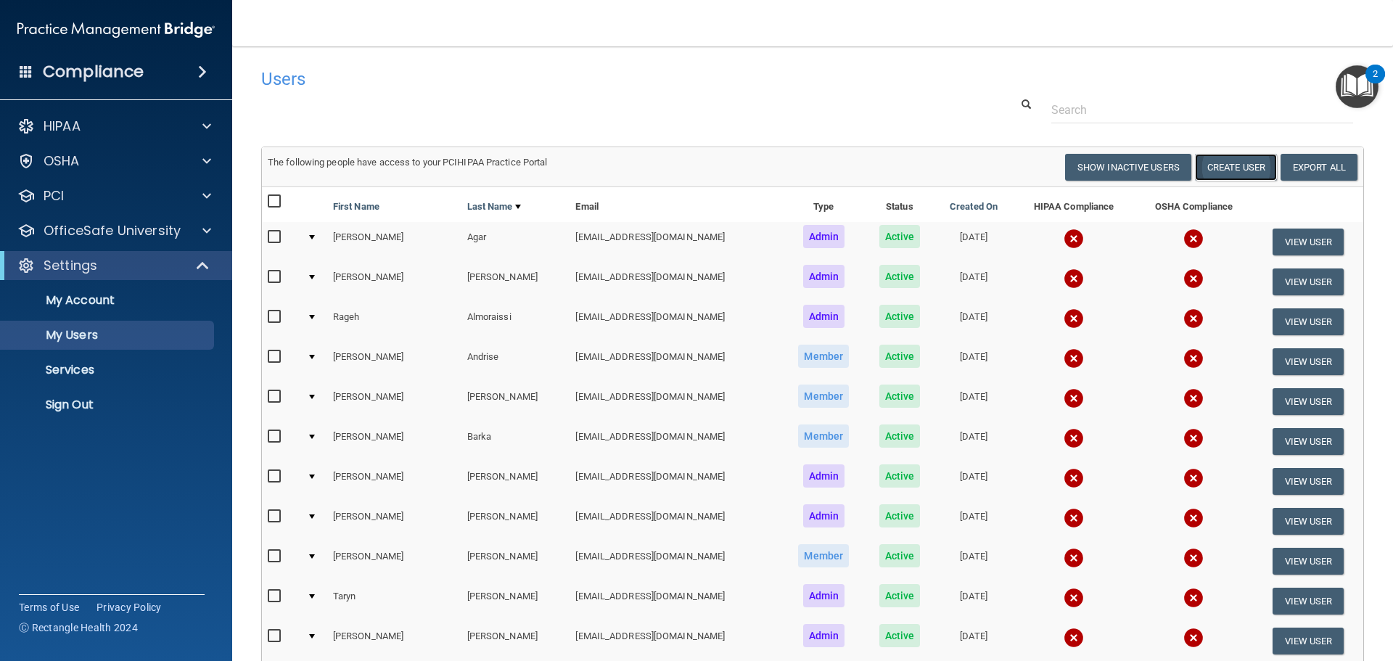
click at [1233, 167] on button "Create User" at bounding box center [1236, 167] width 82 height 27
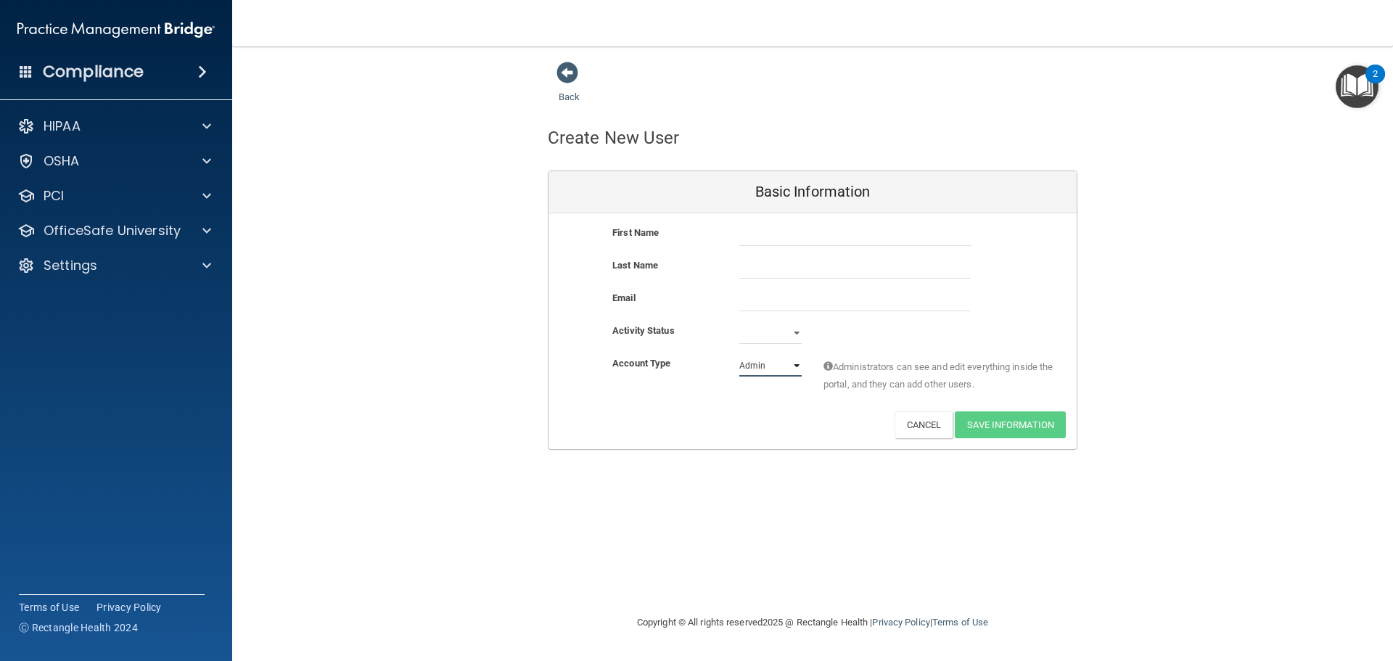
click at [781, 371] on select "Admin Member" at bounding box center [770, 366] width 62 height 22
select select "practice_member"
click at [739, 355] on select "Admin Member" at bounding box center [770, 366] width 62 height 22
click at [570, 93] on link "Back" at bounding box center [569, 88] width 21 height 28
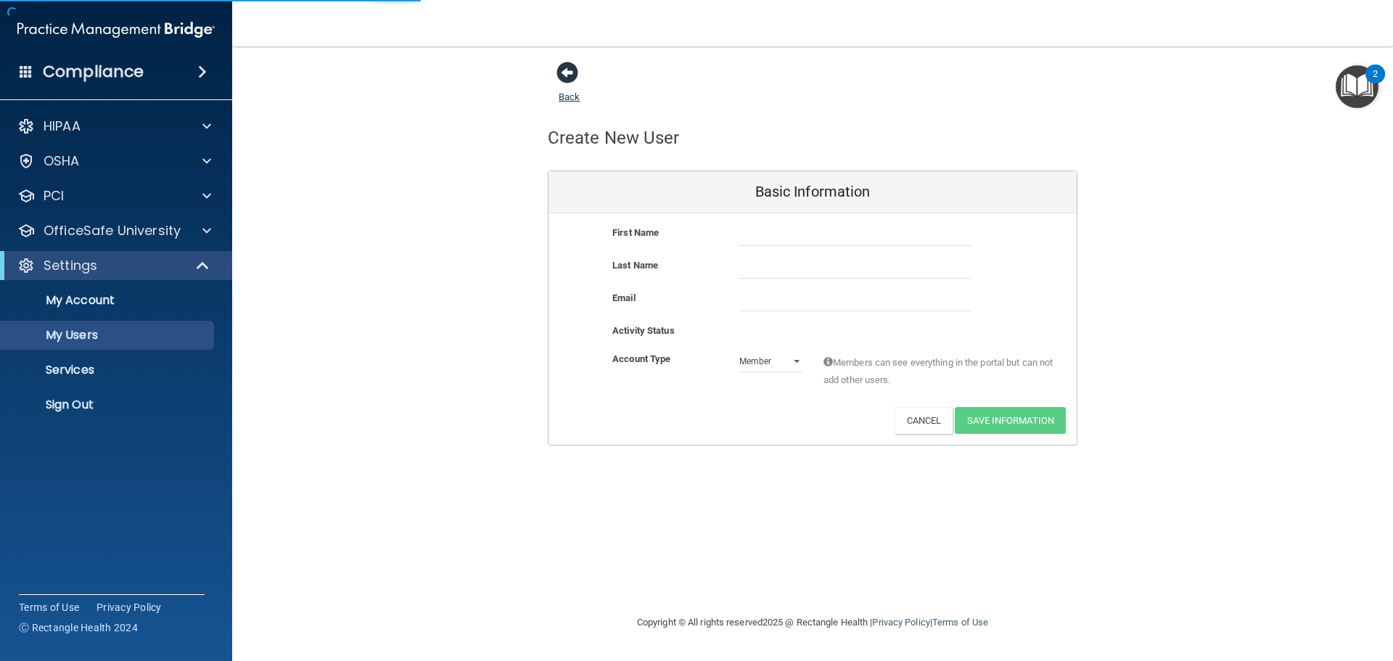
select select "20"
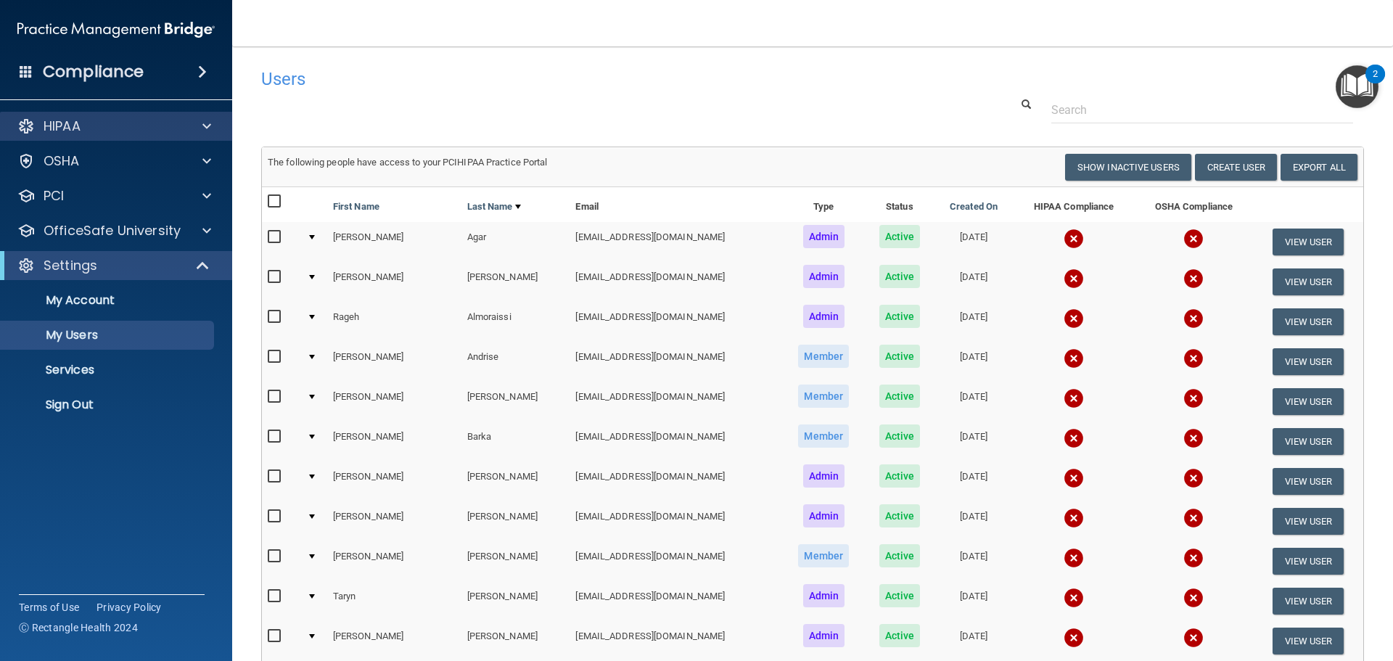
click at [140, 116] on div "HIPAA" at bounding box center [116, 126] width 233 height 29
click at [101, 128] on div "HIPAA" at bounding box center [97, 126] width 180 height 17
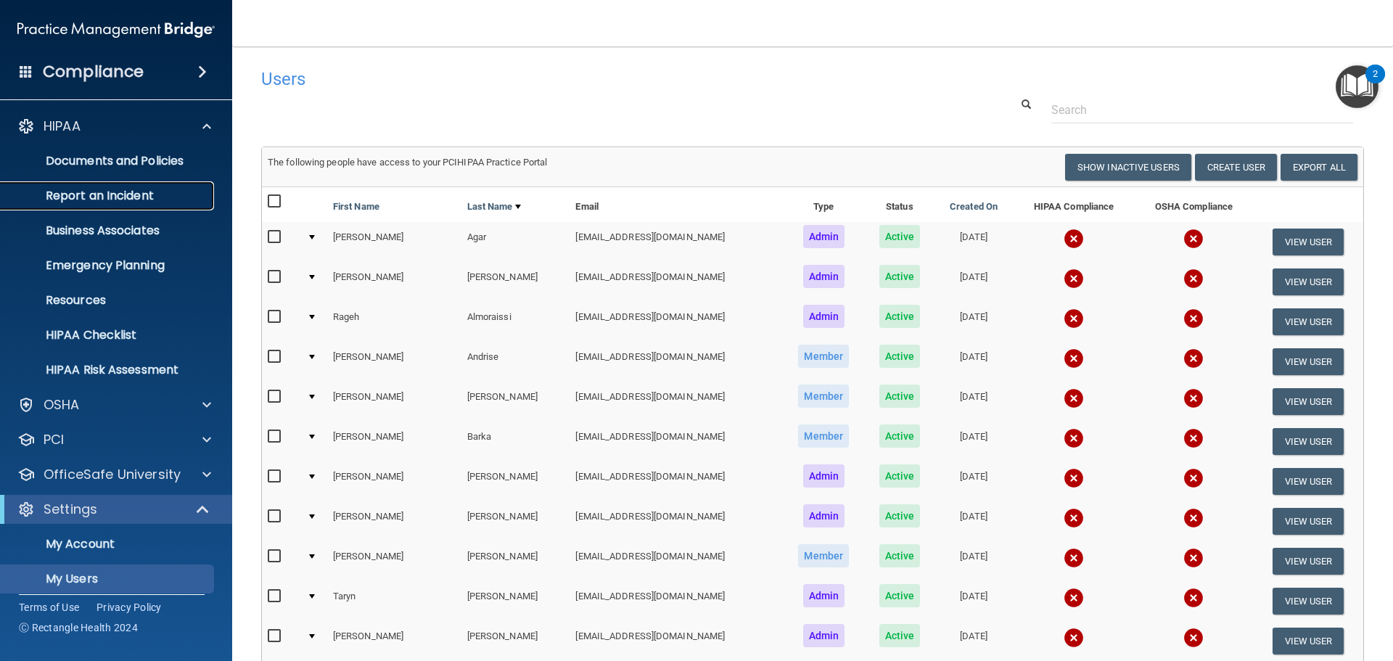
click at [133, 201] on p "Report an Incident" at bounding box center [108, 196] width 198 height 15
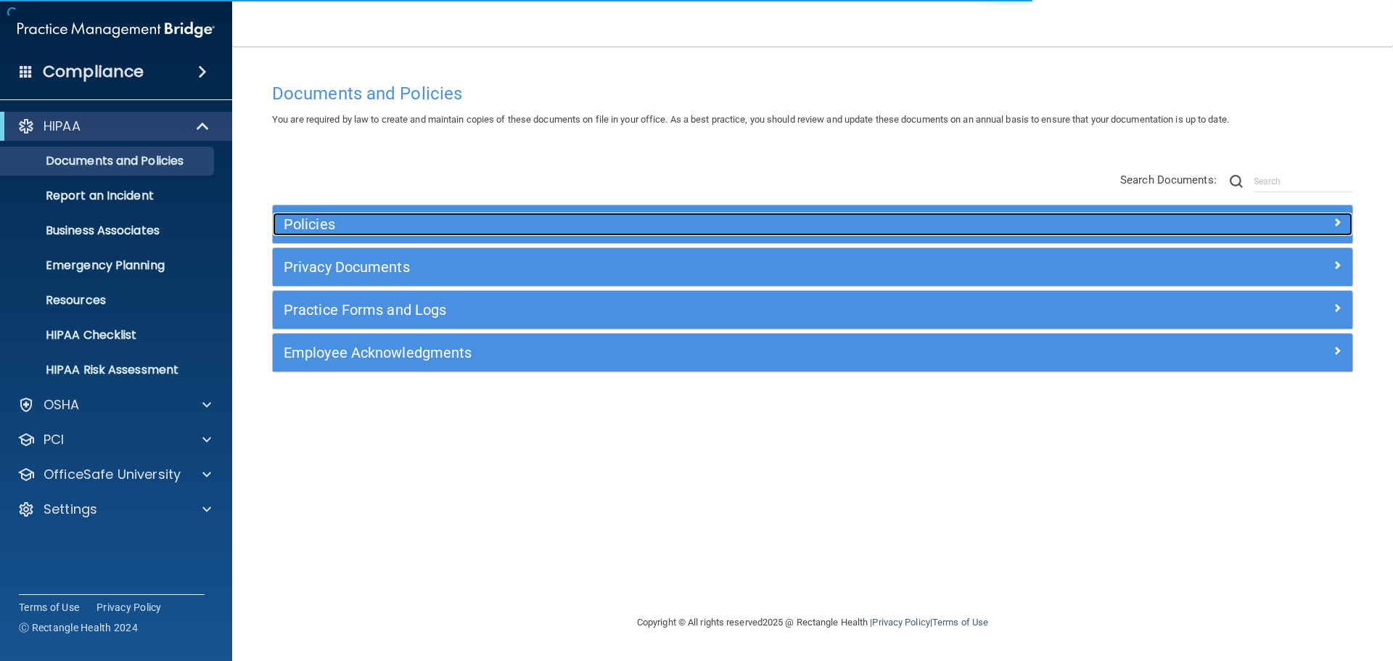
click at [369, 215] on div "Policies" at bounding box center [678, 224] width 810 height 23
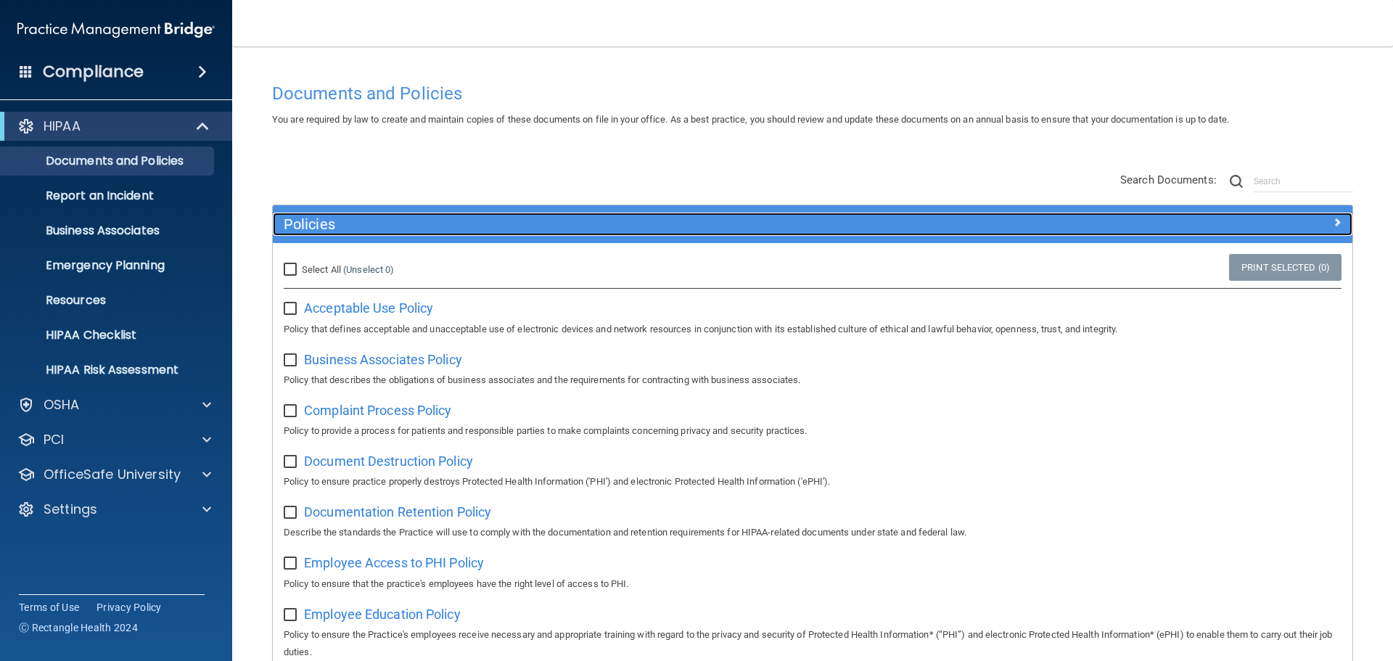
scroll to position [73, 0]
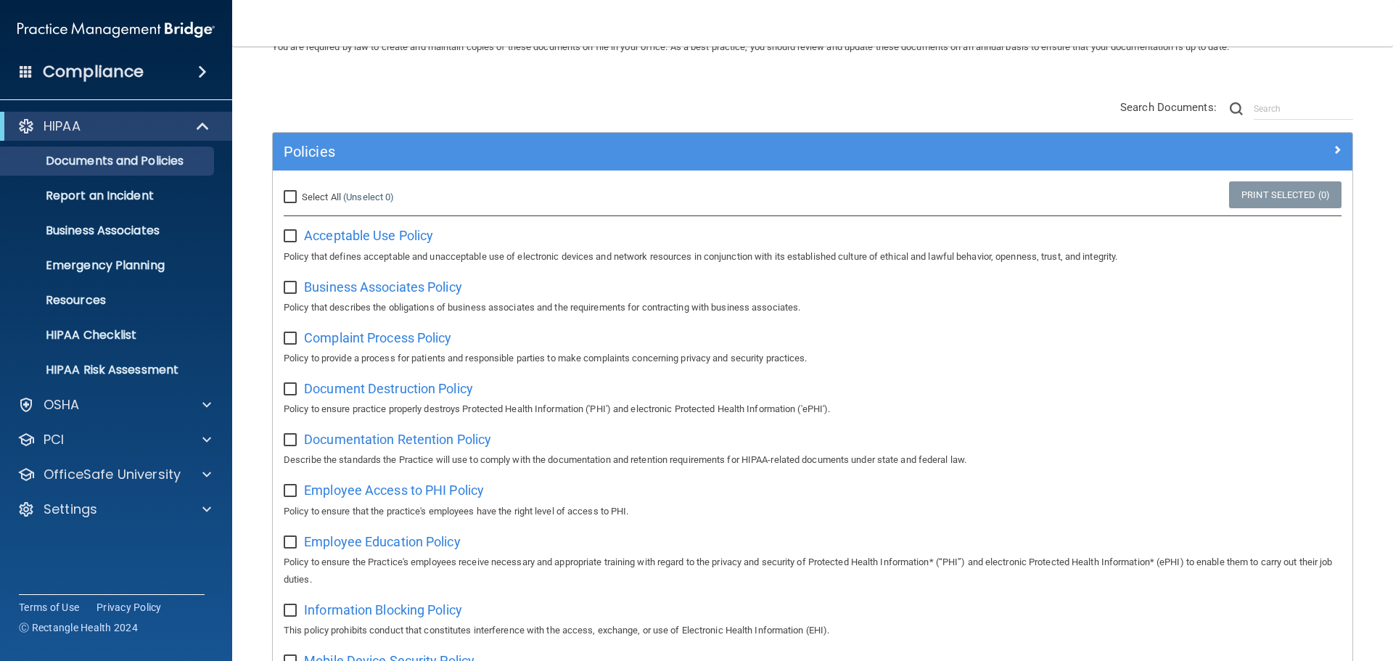
click at [292, 200] on input "Select All (Unselect 0) Unselect All" at bounding box center [292, 198] width 17 height 12
checkbox input "true"
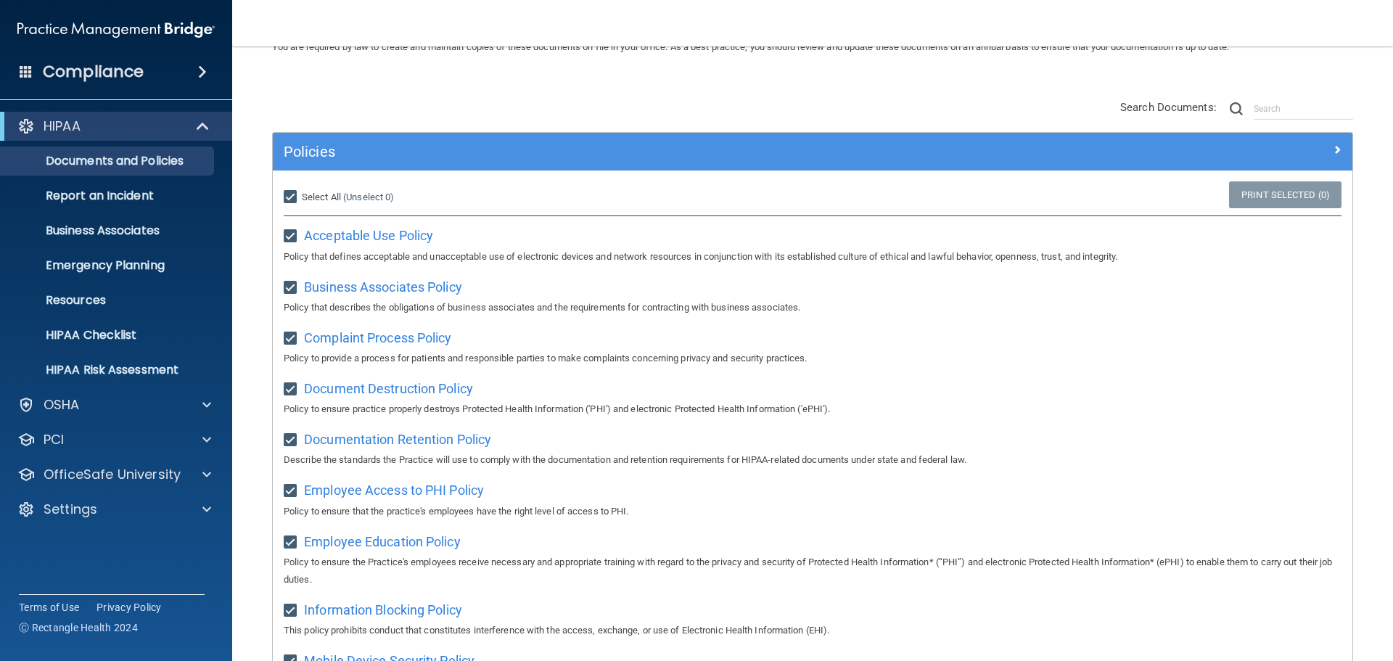
checkbox input "true"
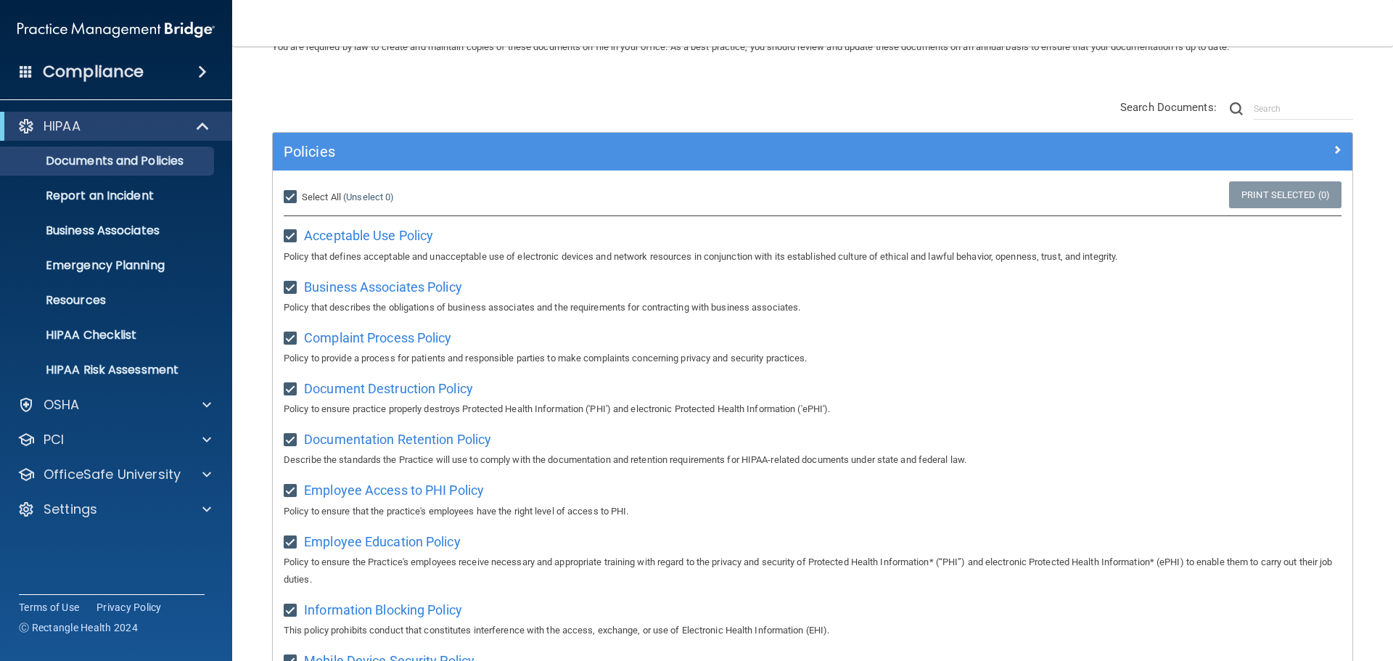
checkbox input "true"
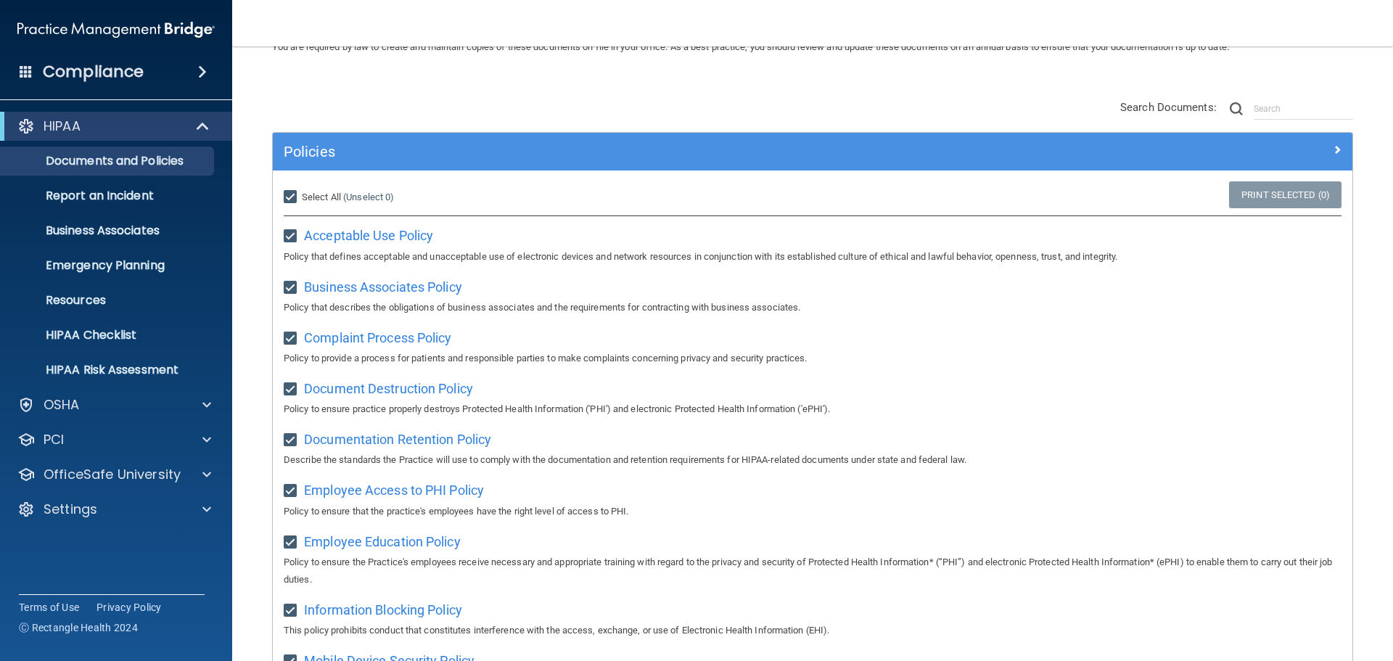
checkbox input "true"
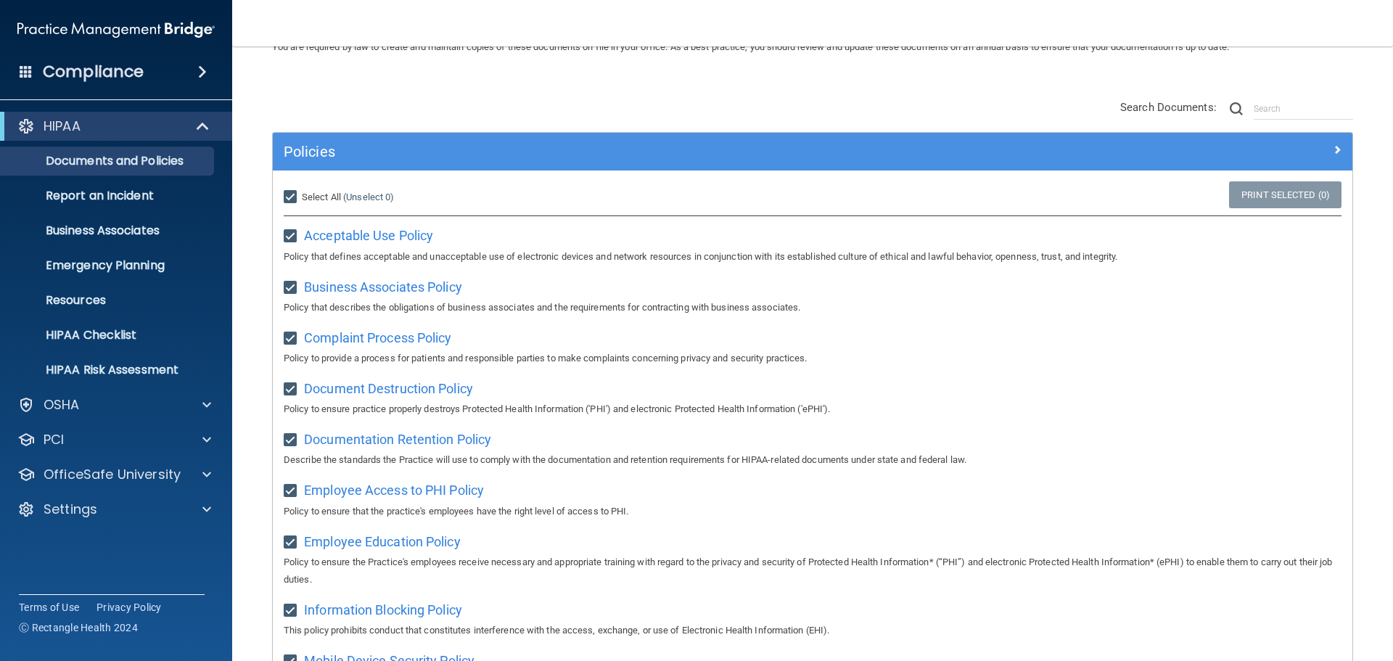
checkbox input "true"
click at [289, 192] on input "Select All (Unselect 21) Unselect All" at bounding box center [292, 198] width 17 height 12
checkbox input "false"
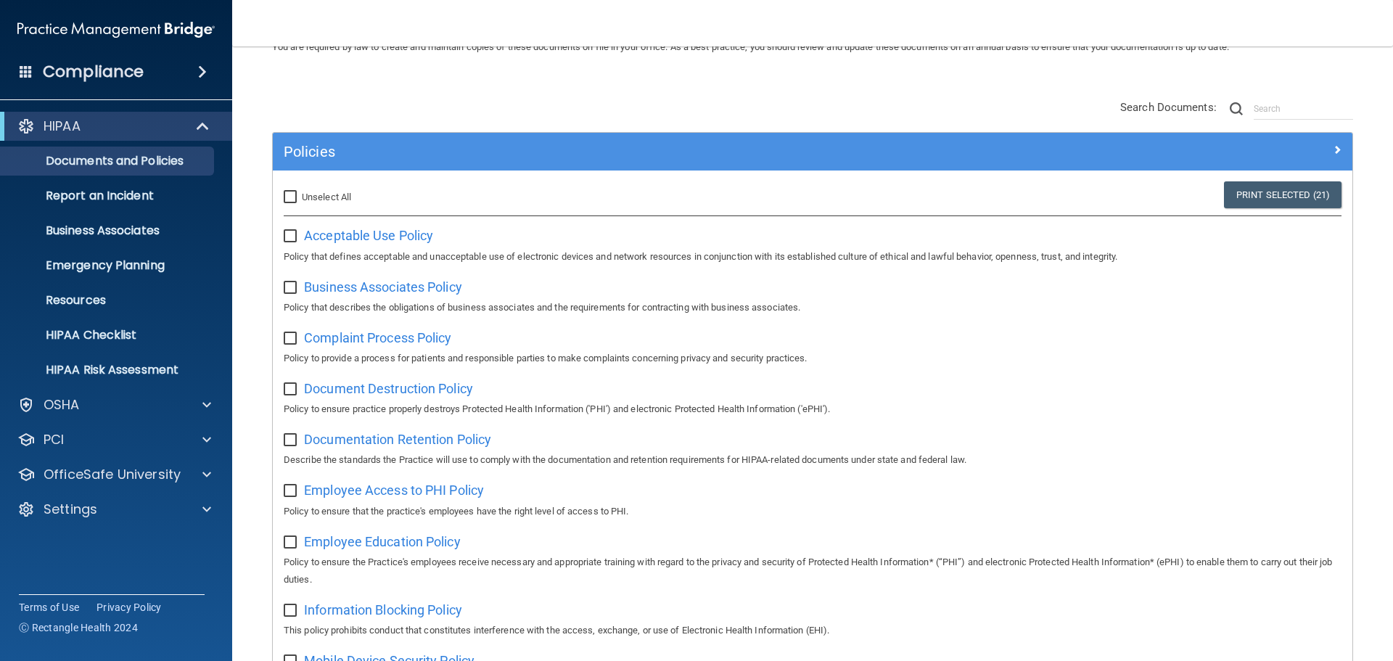
checkbox input "false"
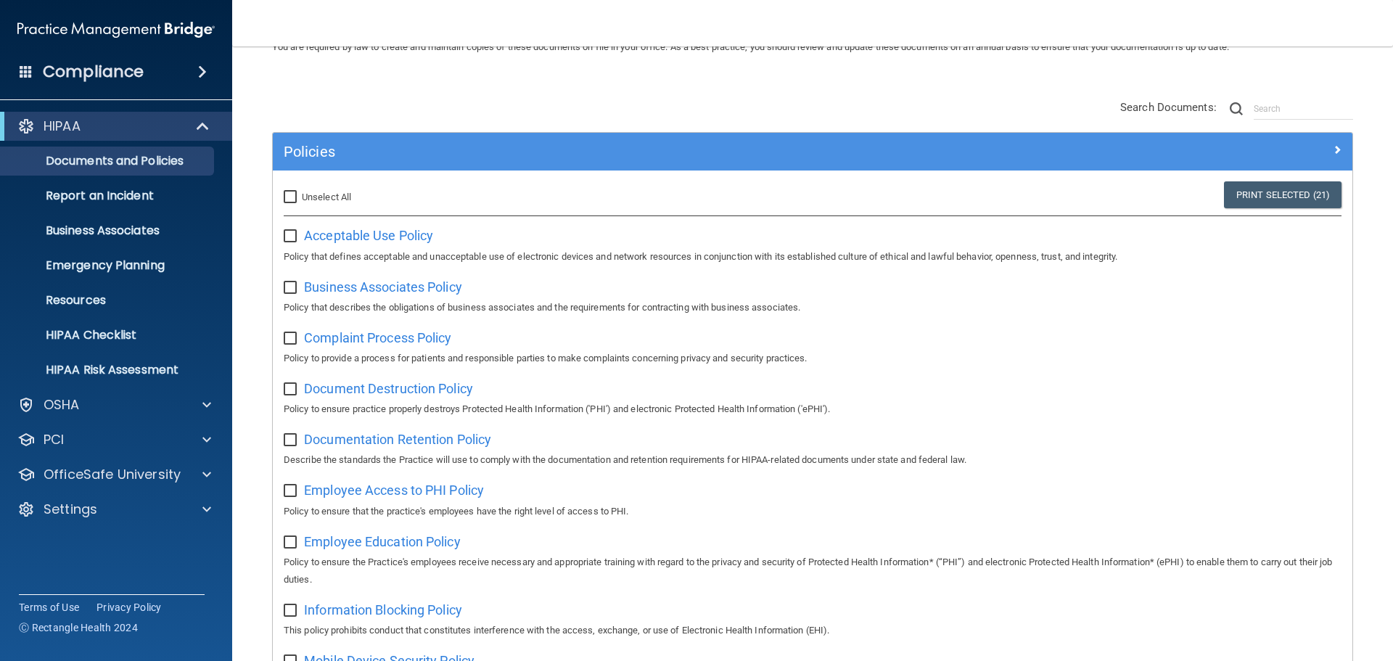
checkbox input "false"
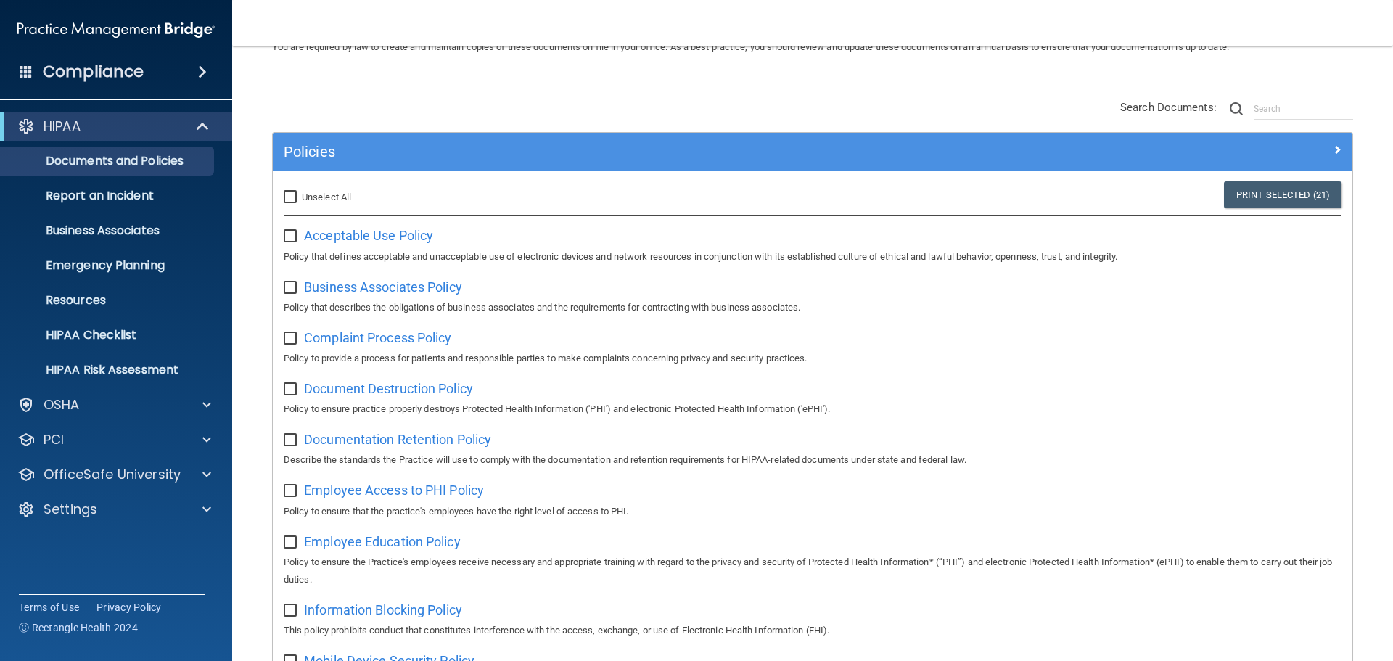
checkbox input "false"
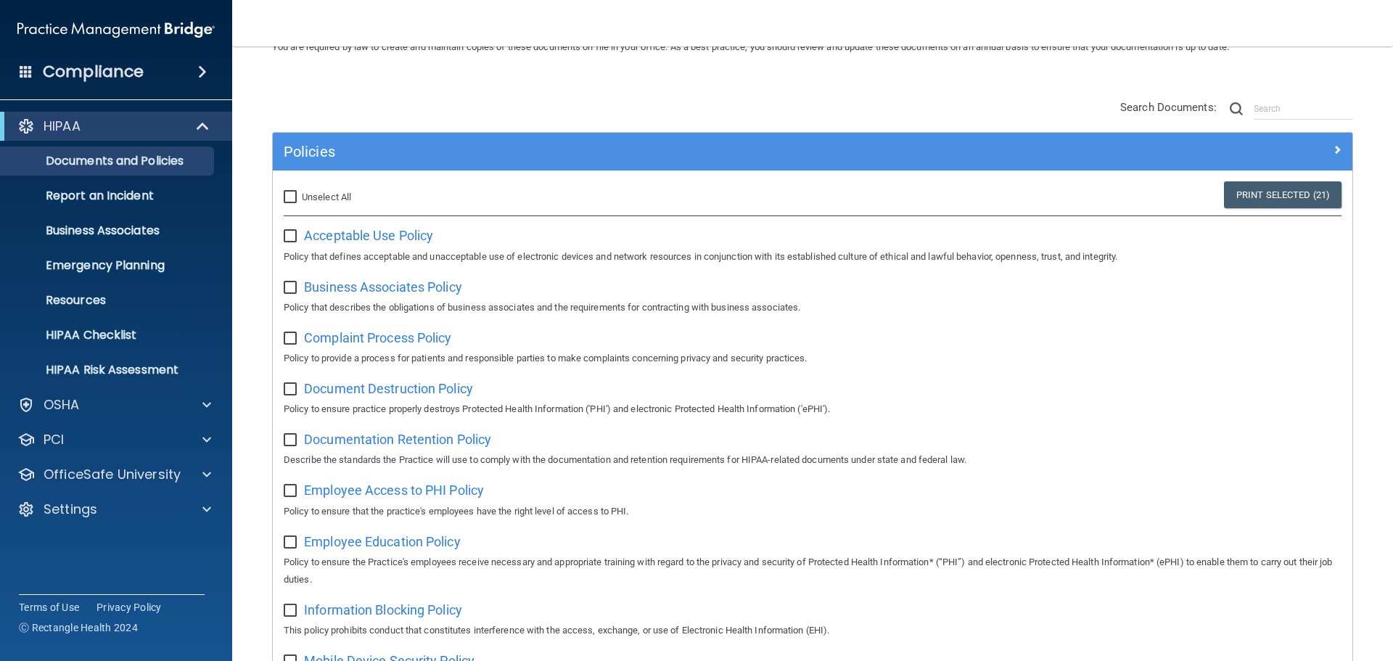
checkbox input "false"
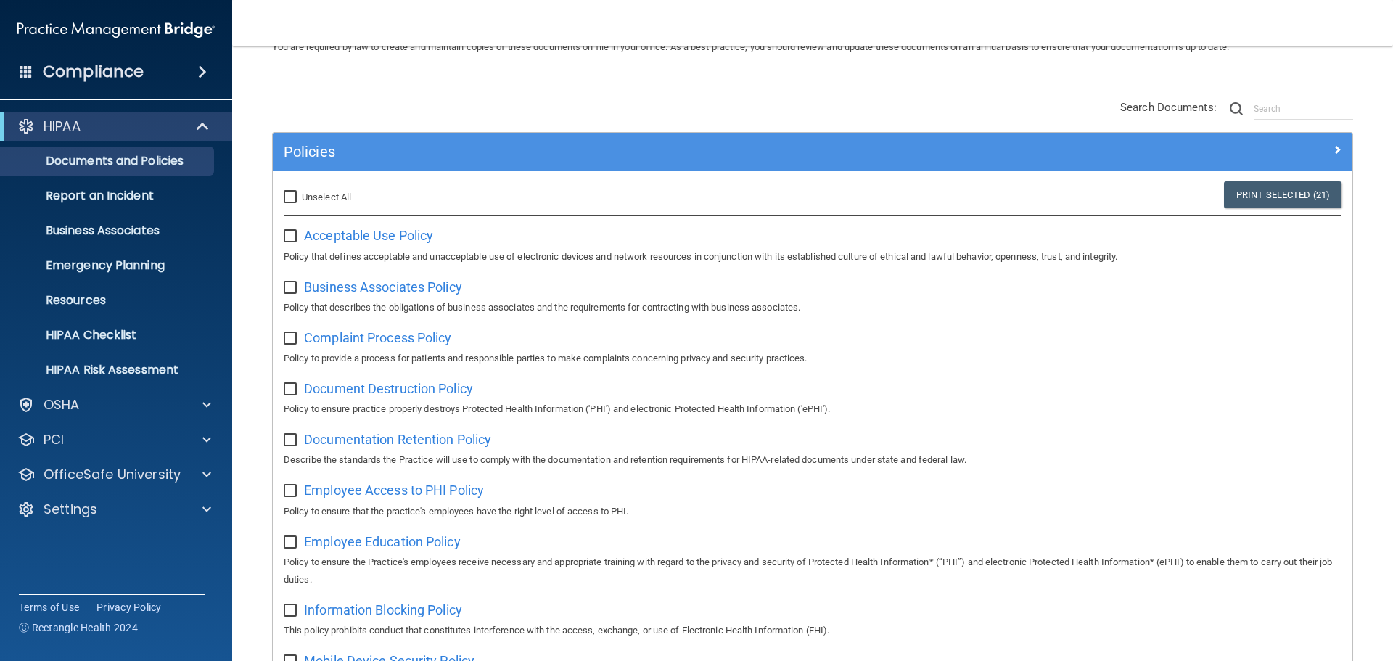
checkbox input "false"
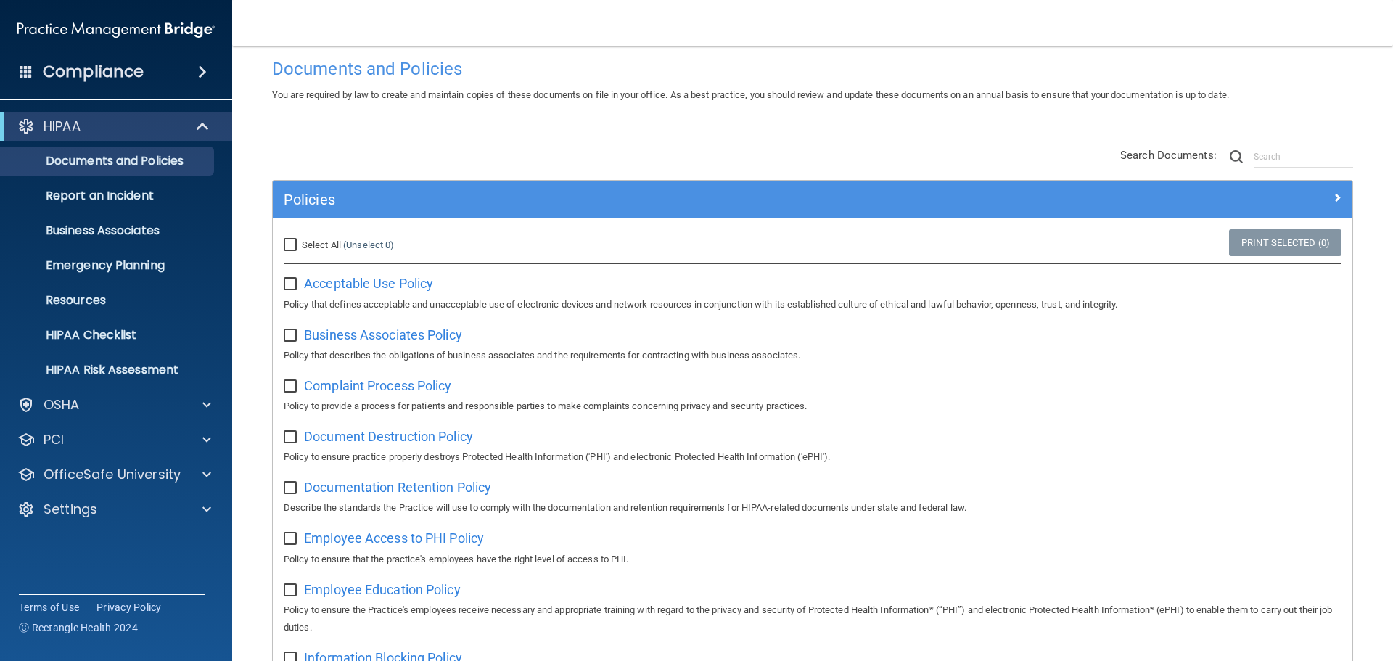
scroll to position [0, 0]
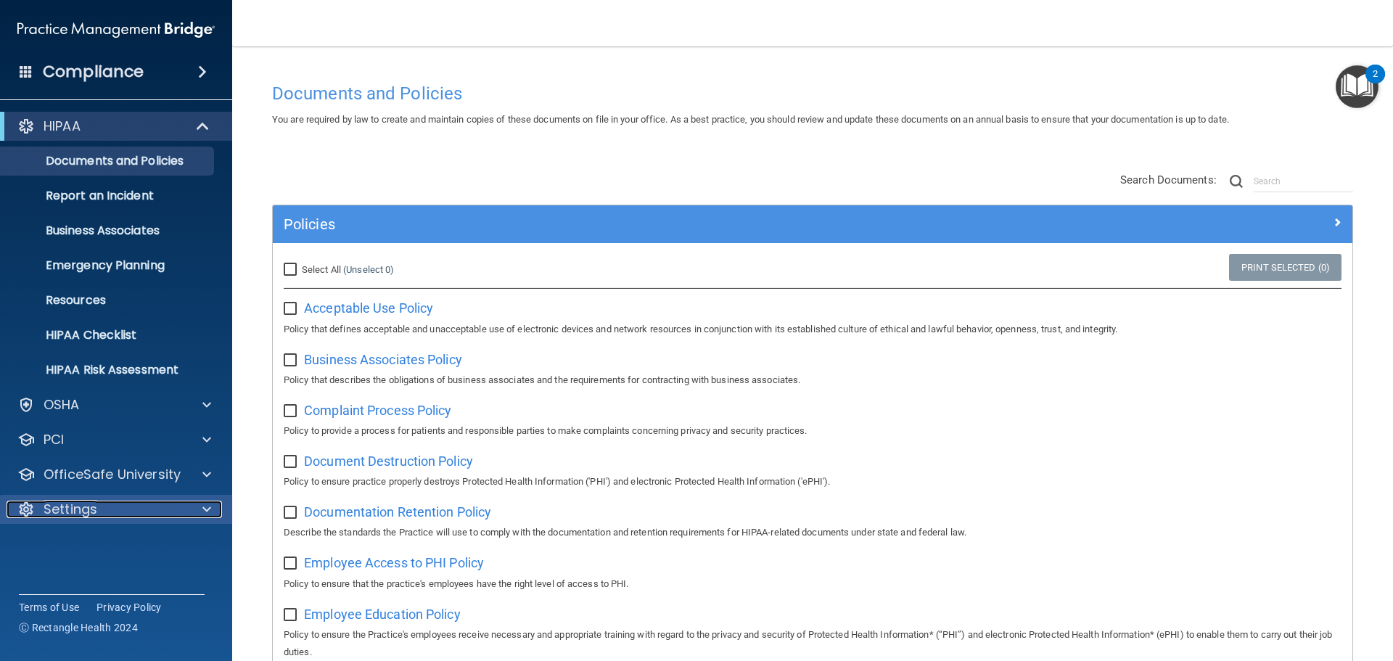
click at [135, 506] on div "Settings" at bounding box center [97, 509] width 180 height 17
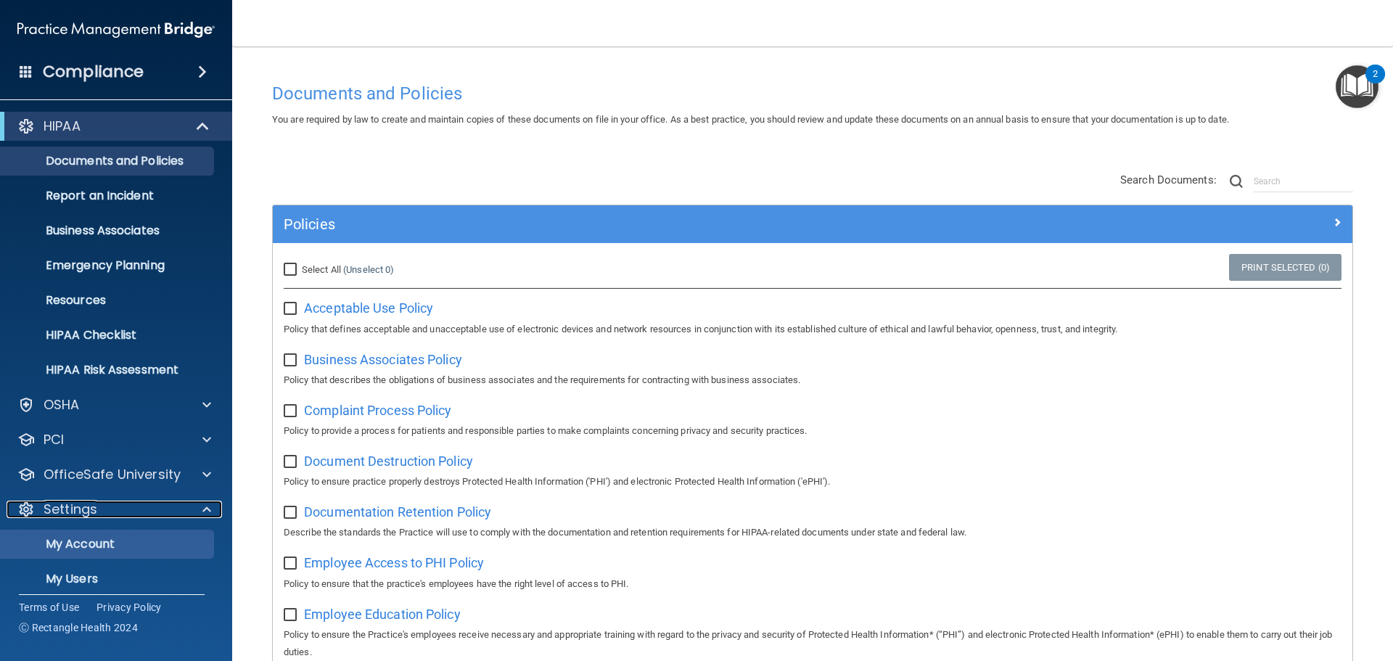
scroll to position [81, 0]
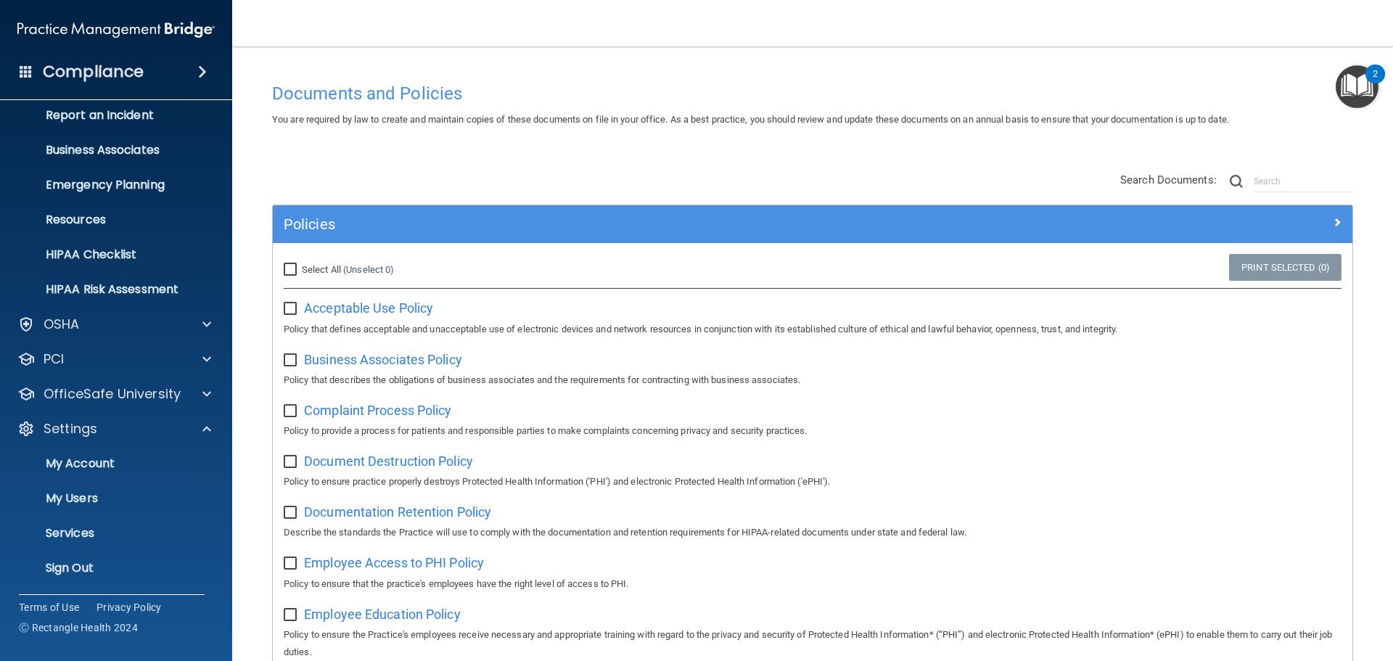
click at [198, 70] on span at bounding box center [202, 71] width 9 height 17
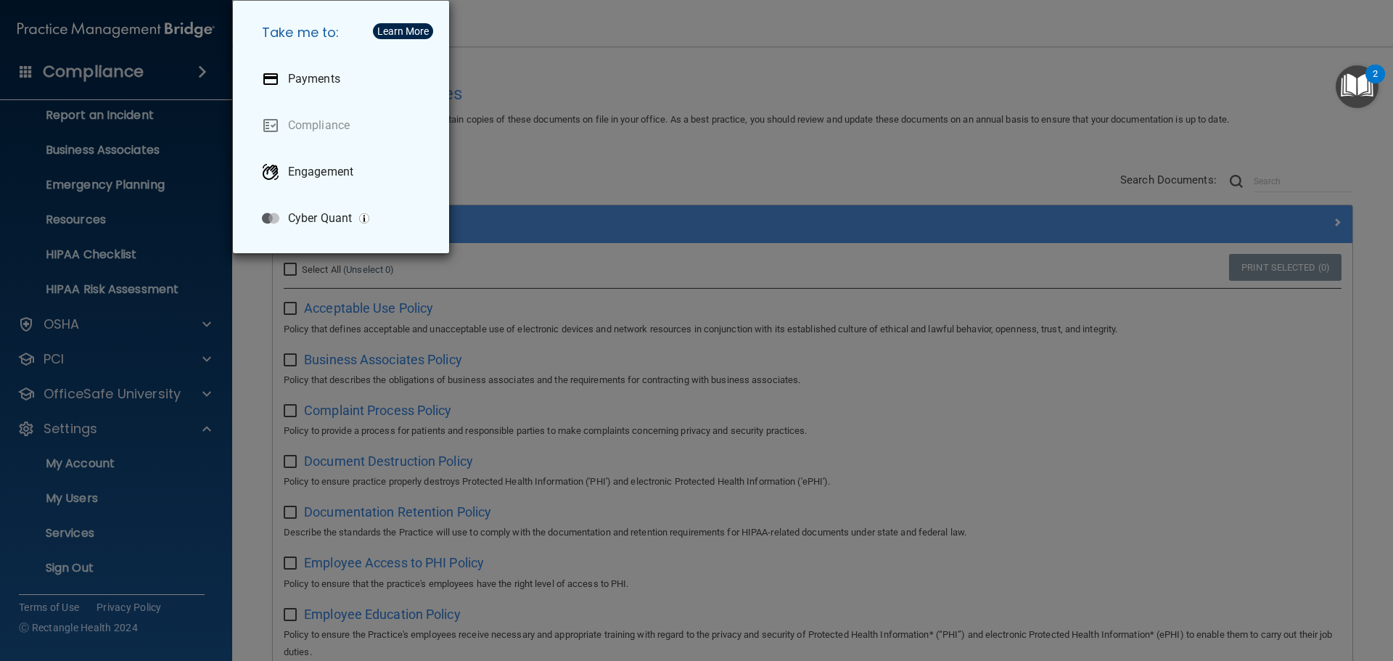
click at [666, 149] on div "Take me to: Payments Compliance Engagement Cyber Quant" at bounding box center [696, 330] width 1393 height 661
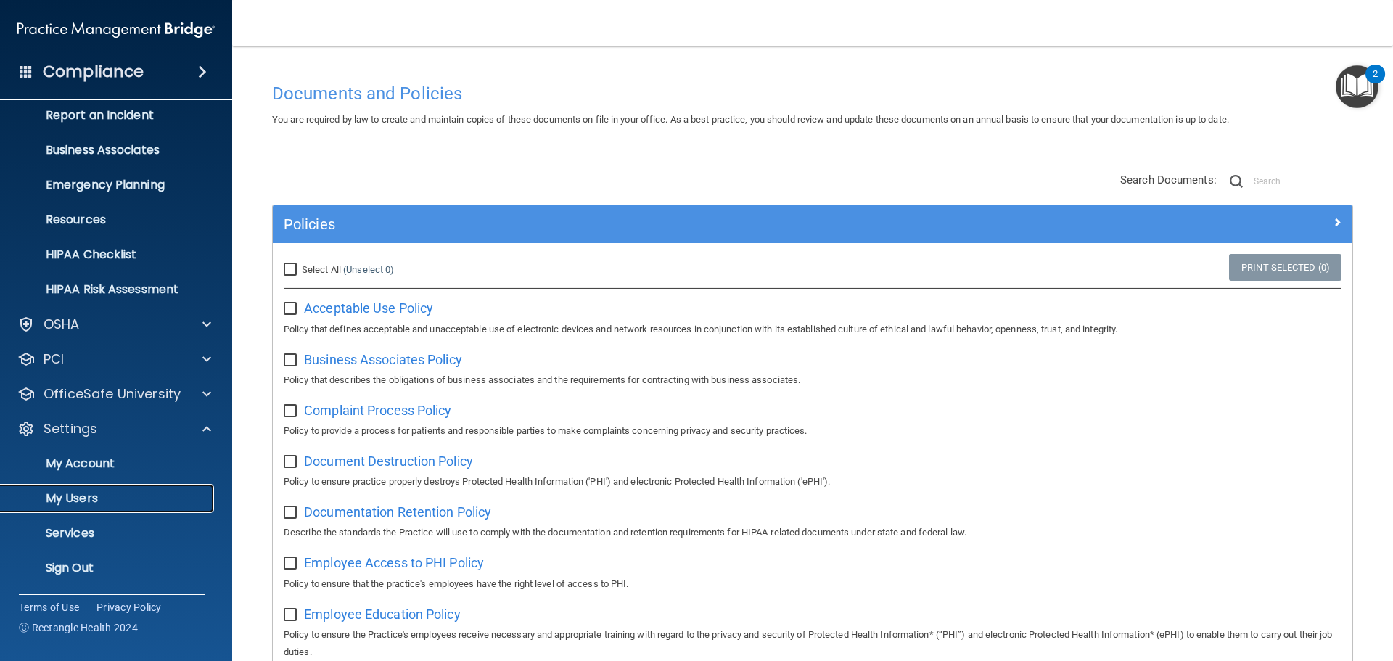
click at [123, 488] on link "My Users" at bounding box center [99, 498] width 229 height 29
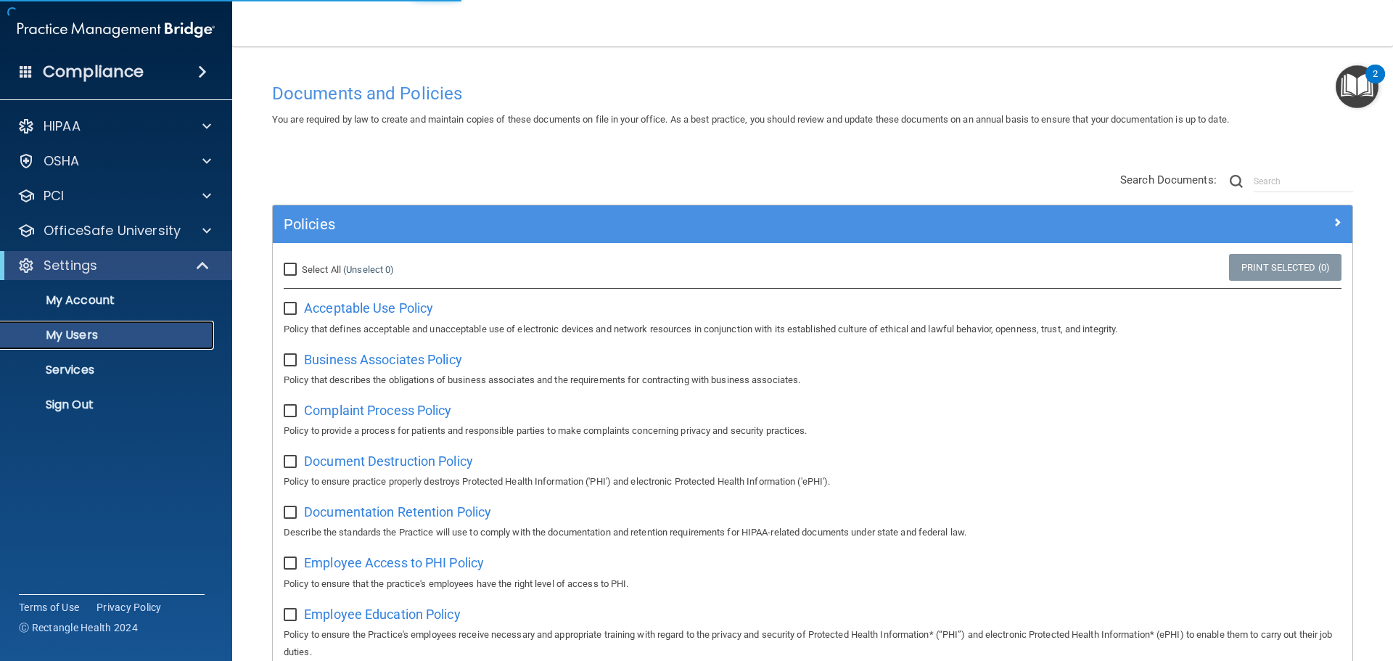
select select "20"
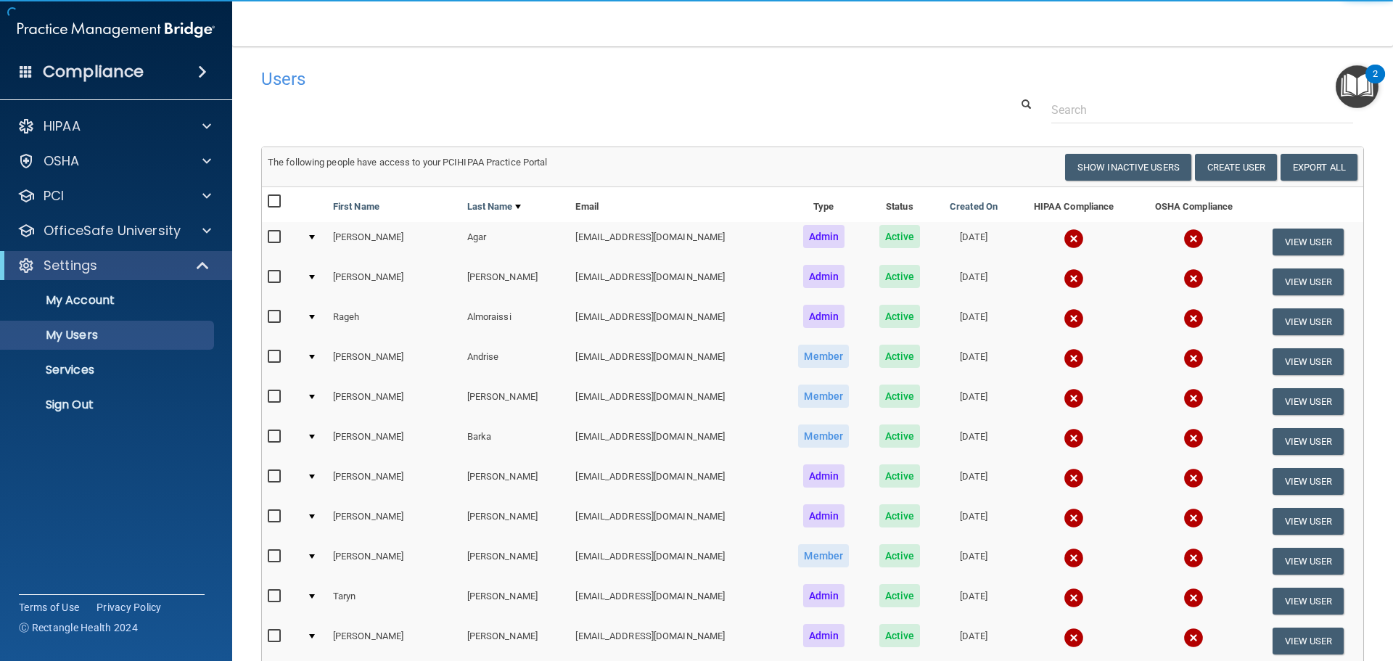
click at [1294, 228] on td "View User" at bounding box center [1308, 242] width 110 height 40
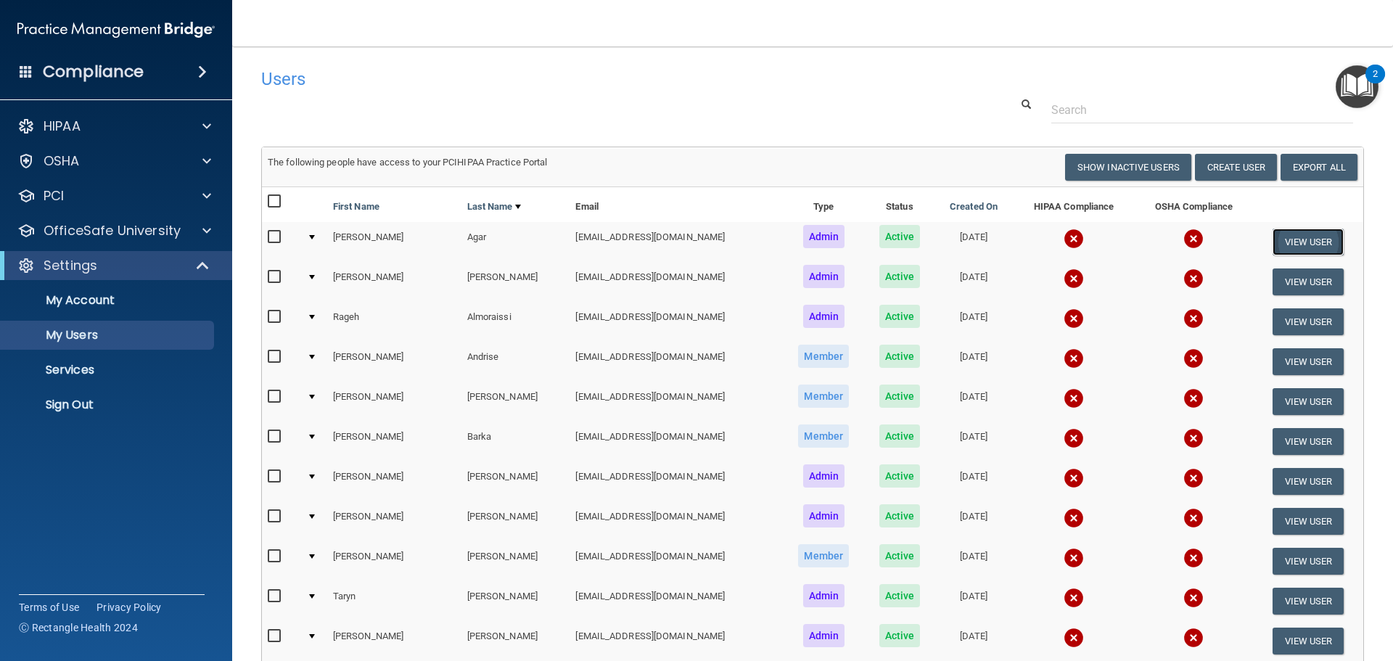
click at [1300, 241] on button "View User" at bounding box center [1309, 242] width 72 height 27
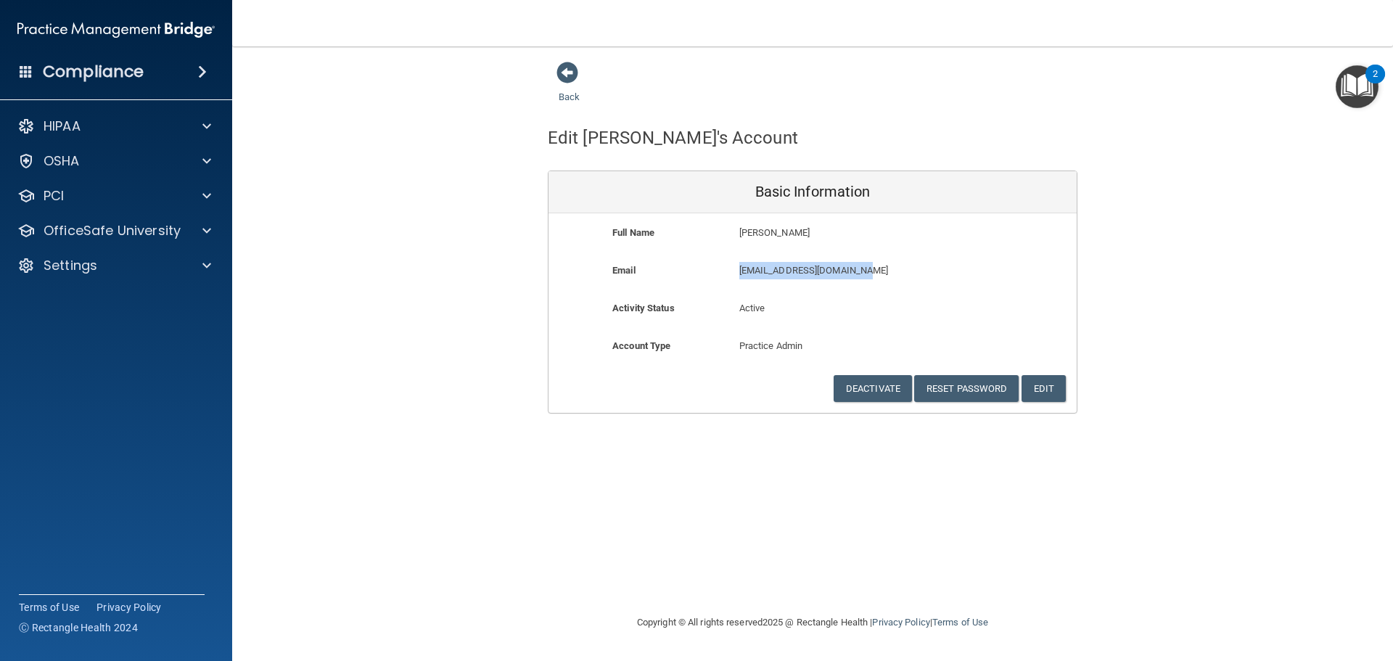
drag, startPoint x: 735, startPoint y: 270, endPoint x: 879, endPoint y: 270, distance: 143.7
click at [879, 270] on div "[EMAIL_ADDRESS][DOMAIN_NAME] [EMAIL_ADDRESS][DOMAIN_NAME]" at bounding box center [854, 275] width 253 height 27
click at [892, 268] on p "[EMAIL_ADDRESS][DOMAIN_NAME]" at bounding box center [854, 270] width 231 height 17
drag, startPoint x: 892, startPoint y: 268, endPoint x: 738, endPoint y: 268, distance: 153.8
click at [738, 268] on div "[EMAIL_ADDRESS][DOMAIN_NAME] [EMAIL_ADDRESS][DOMAIN_NAME]" at bounding box center [854, 275] width 253 height 27
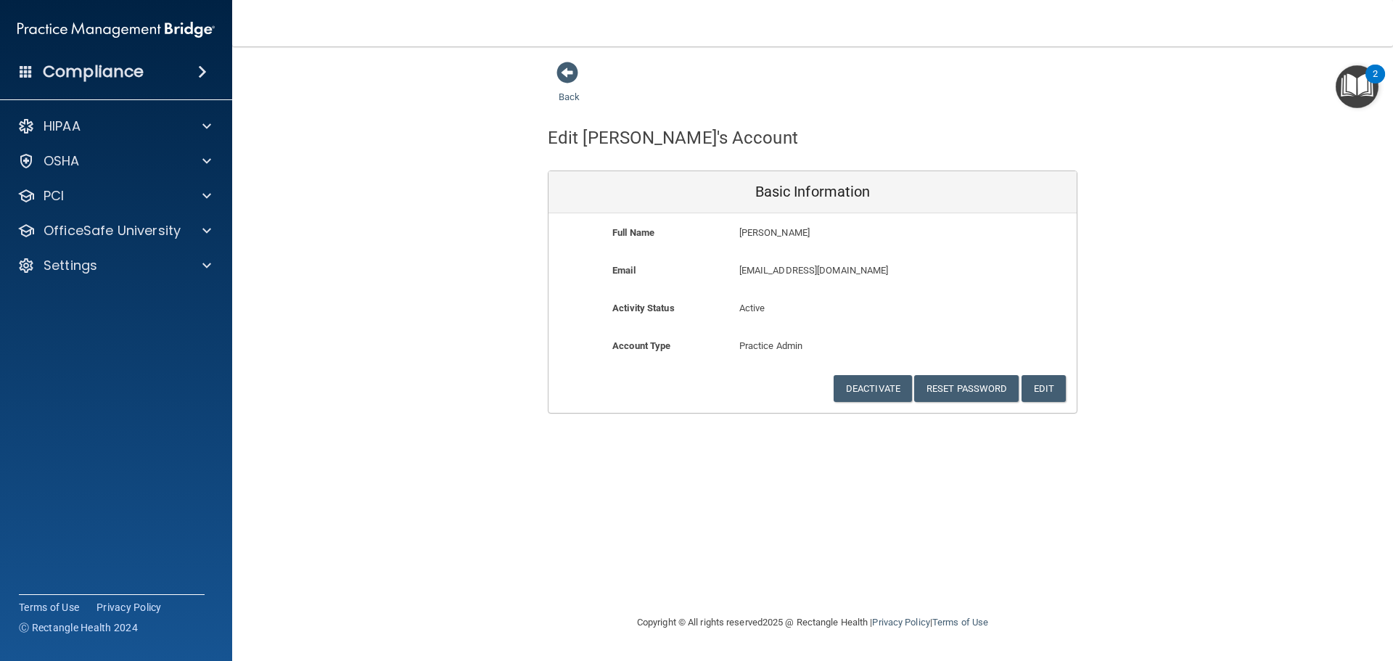
click at [198, 70] on span at bounding box center [202, 71] width 9 height 17
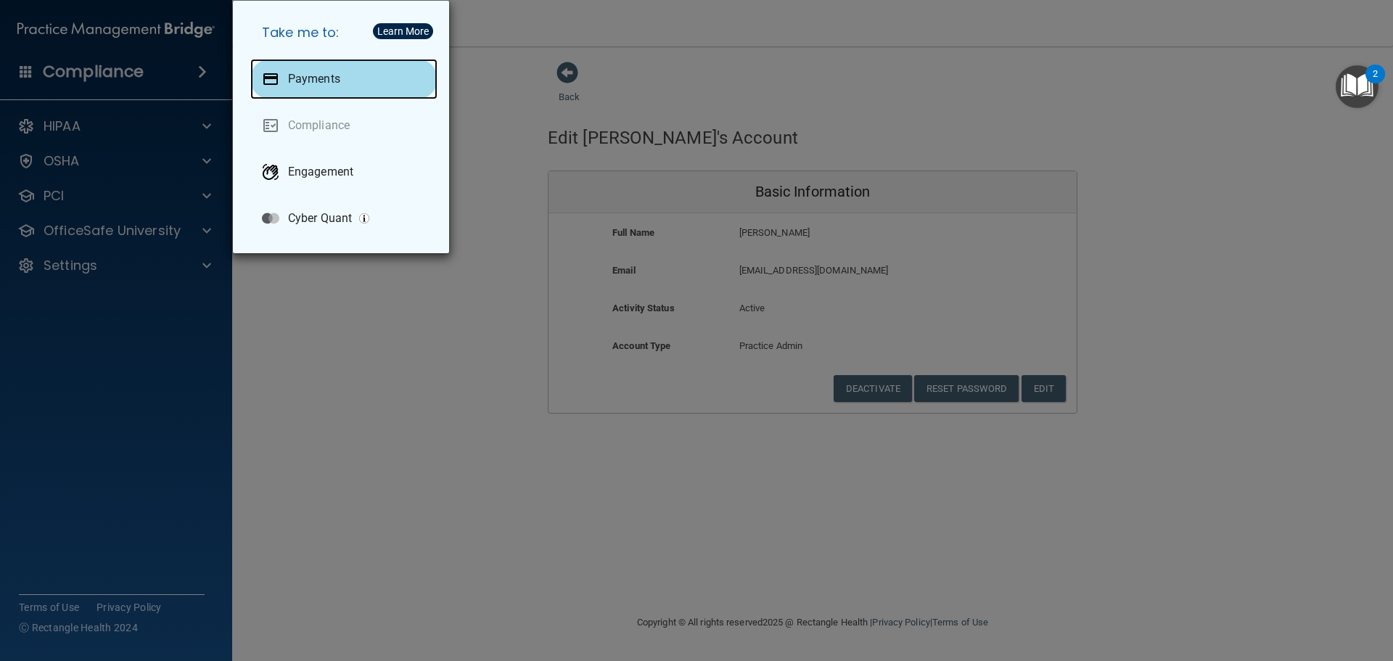
click at [352, 84] on div "Payments" at bounding box center [343, 79] width 187 height 41
click at [351, 319] on div "Take me to: Payments Compliance Engagement Cyber Quant" at bounding box center [696, 330] width 1393 height 661
